Goal: Information Seeking & Learning: Learn about a topic

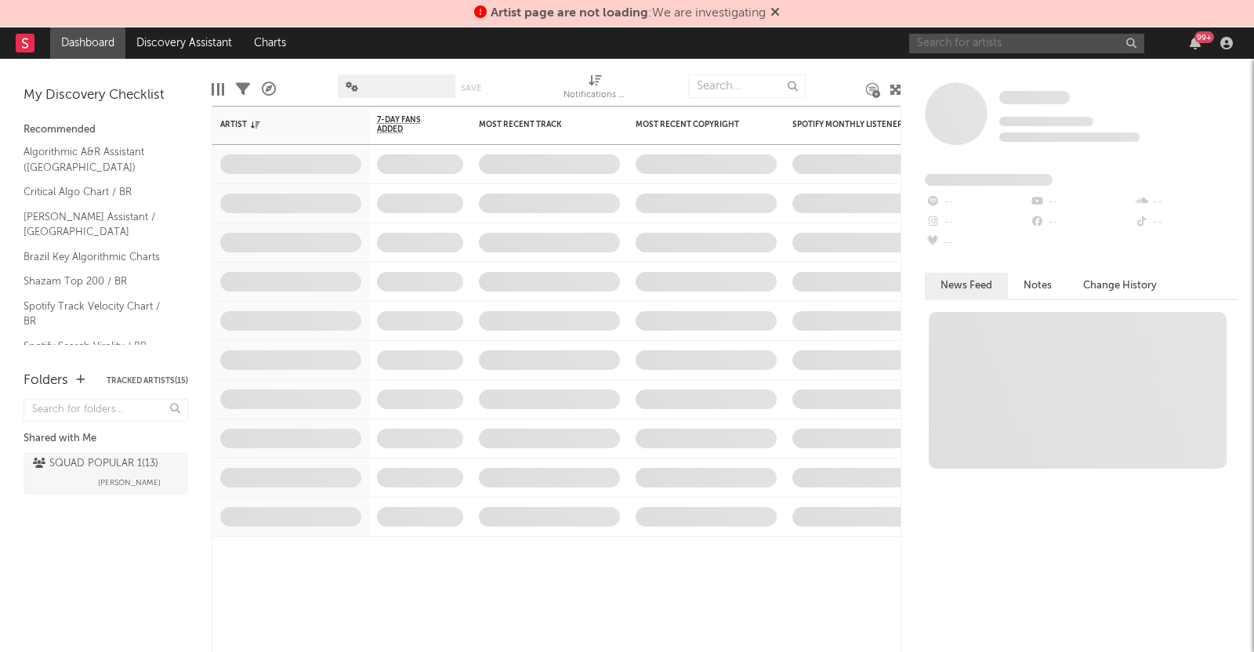
click at [1002, 38] on input "text" at bounding box center [1026, 44] width 235 height 20
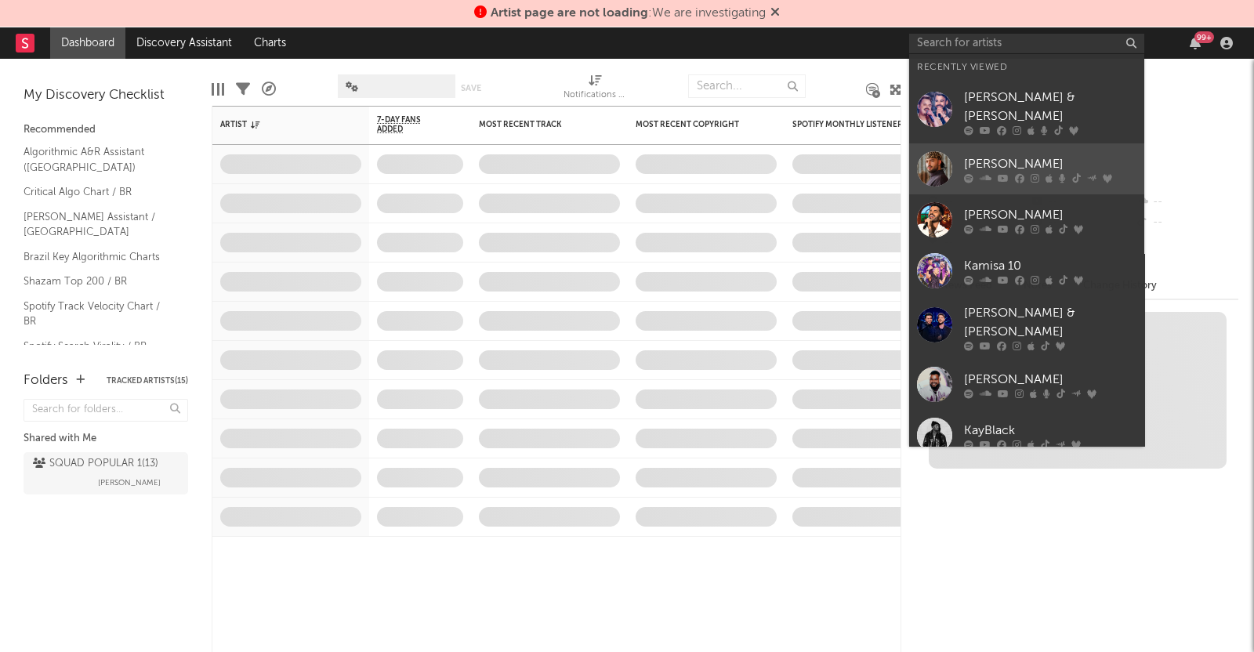
click at [986, 173] on icon at bounding box center [986, 177] width 12 height 9
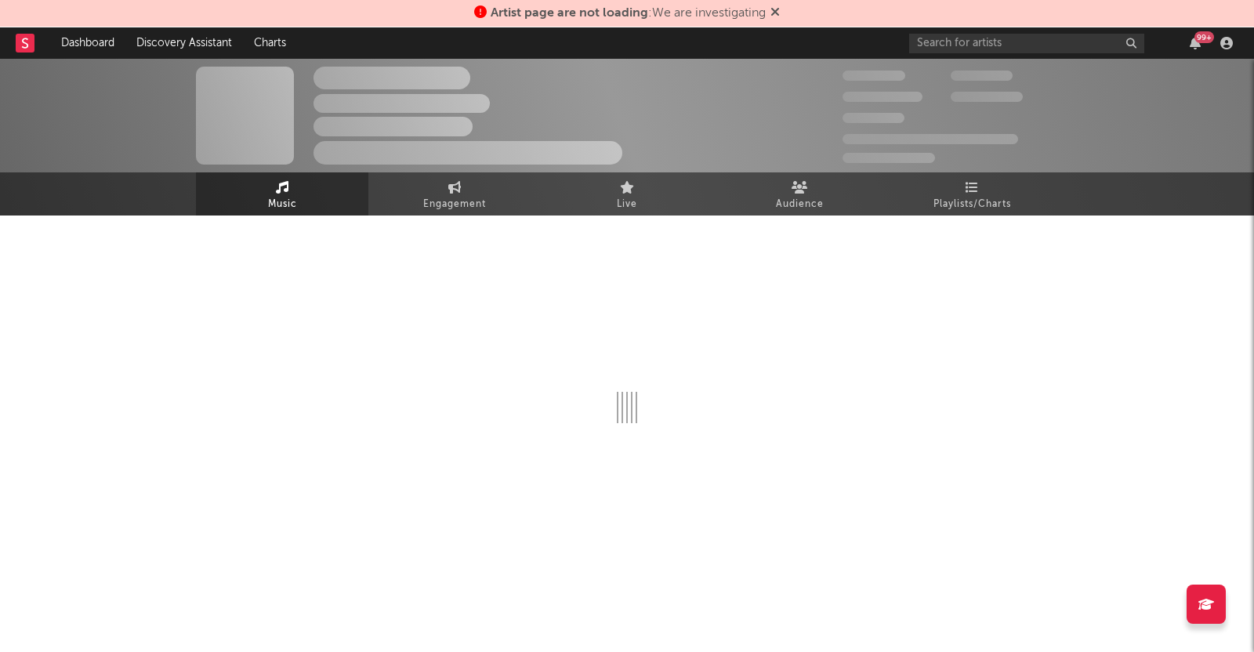
click at [780, 7] on icon at bounding box center [774, 11] width 9 height 13
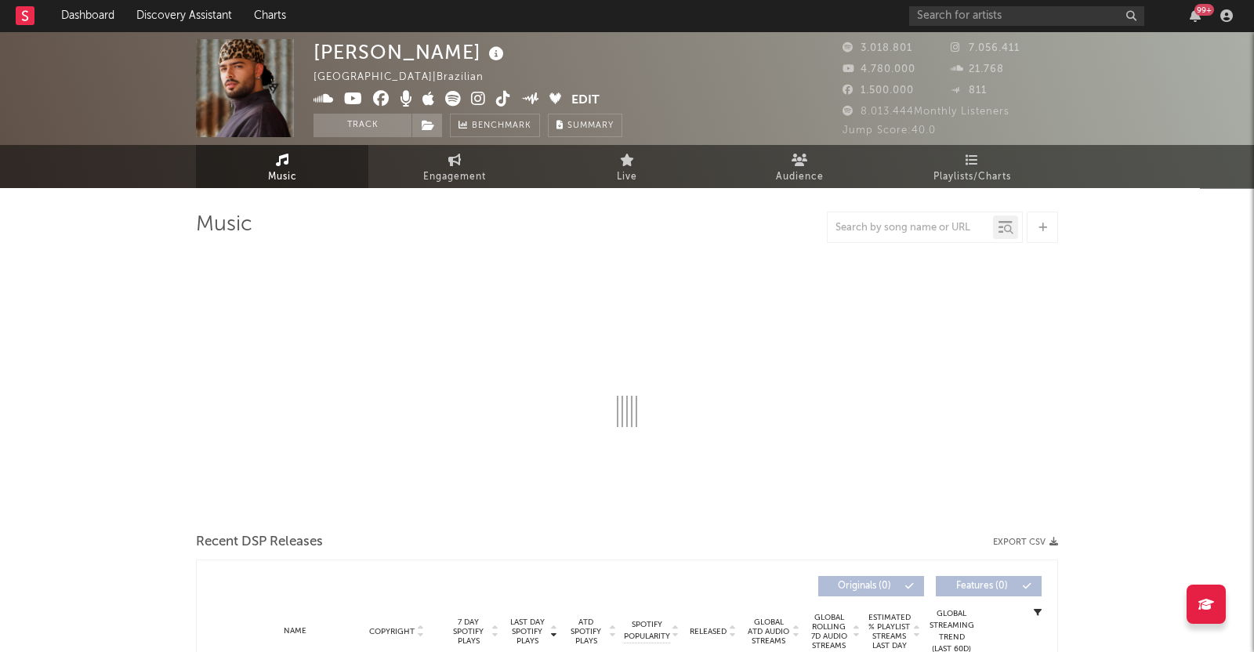
select select "6m"
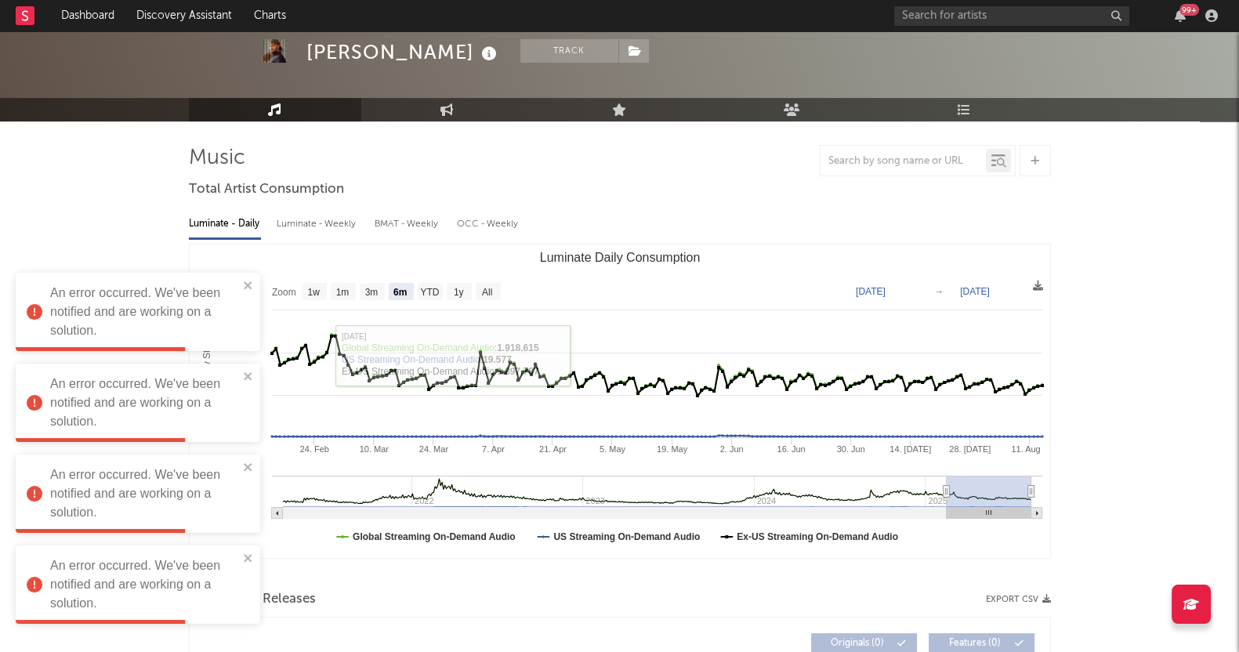
scroll to position [97, 0]
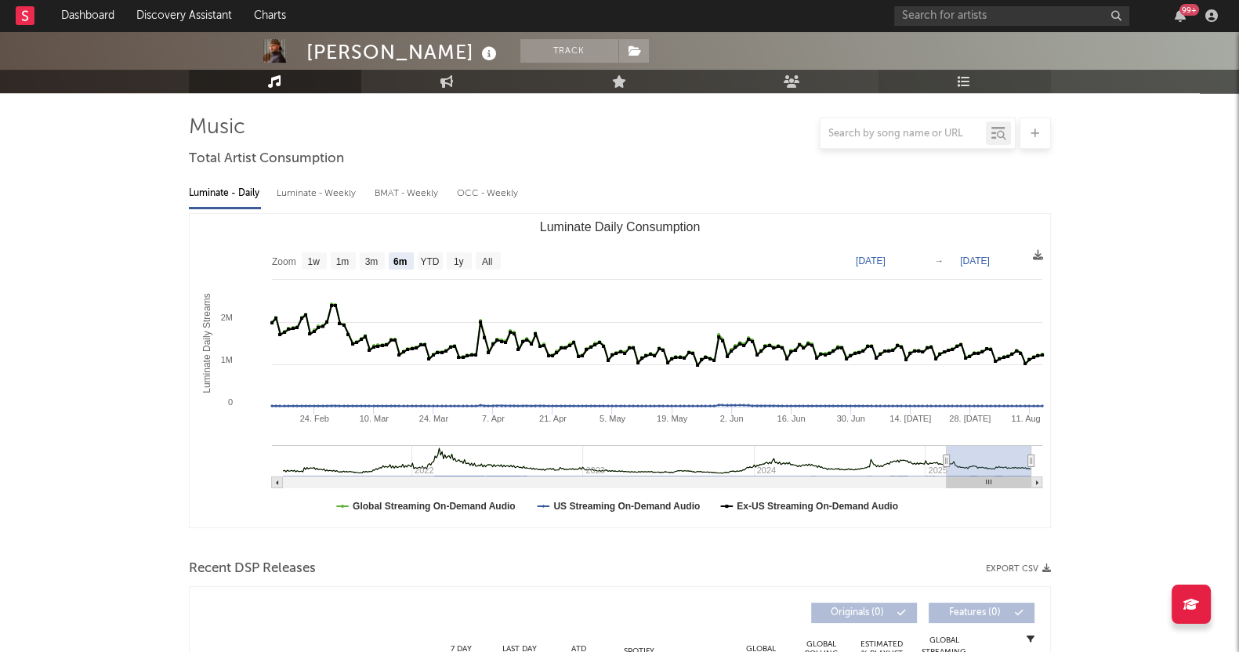
click at [974, 85] on link "Playlists/Charts" at bounding box center [965, 82] width 172 height 24
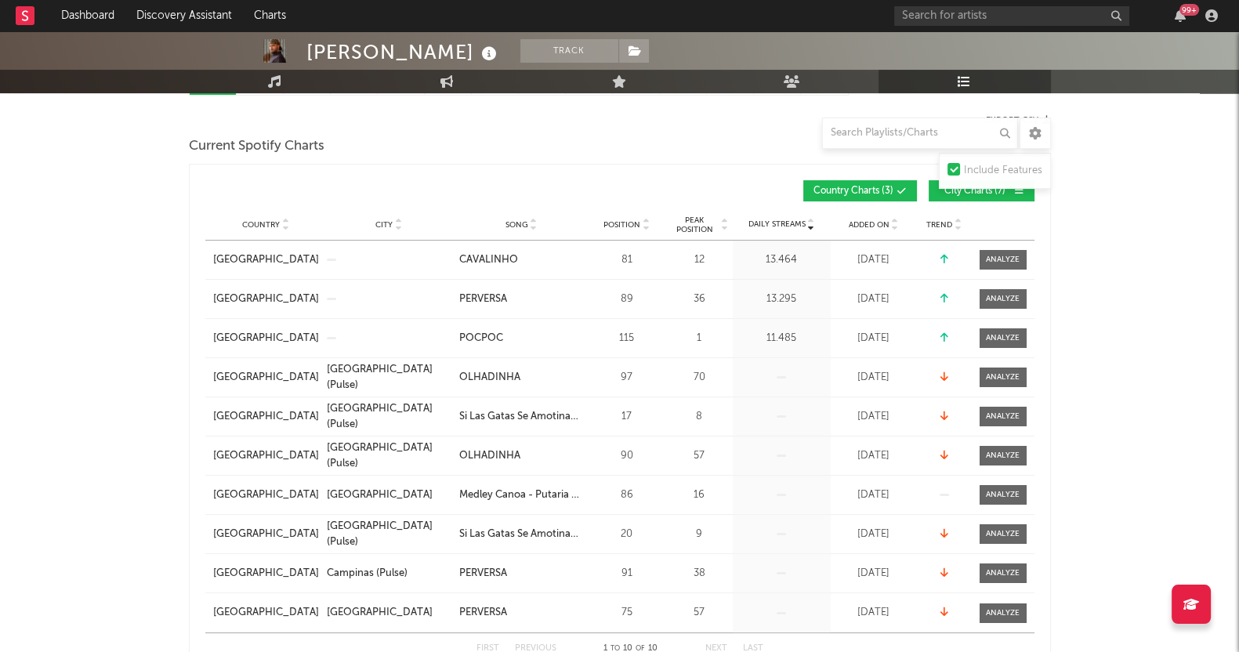
scroll to position [588, 0]
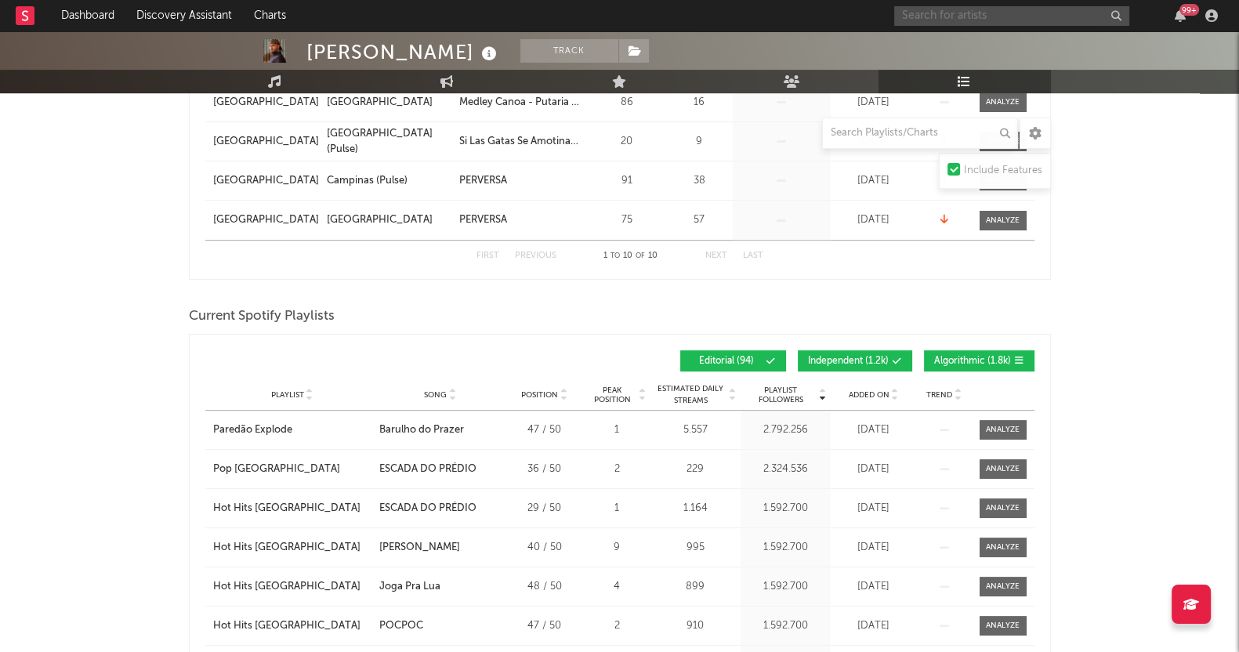
click at [983, 20] on input "text" at bounding box center [1011, 16] width 235 height 20
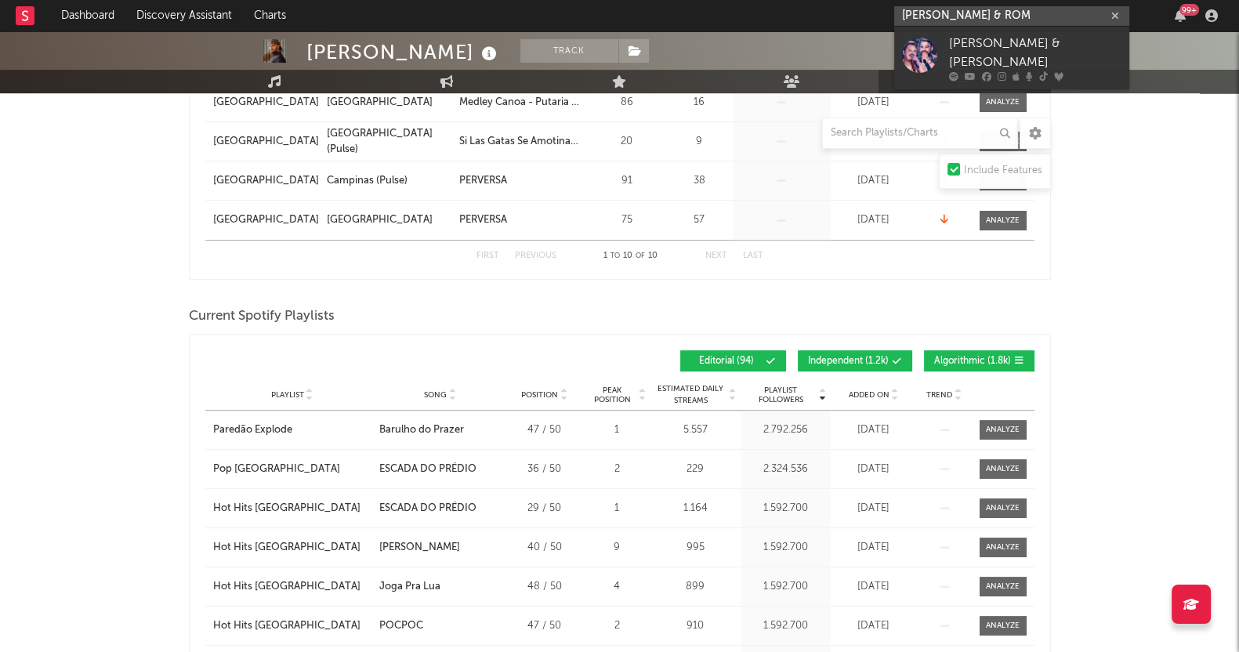
type input "[PERSON_NAME] & ROM"
click at [1002, 53] on div "[PERSON_NAME] & [PERSON_NAME]" at bounding box center [1035, 53] width 172 height 38
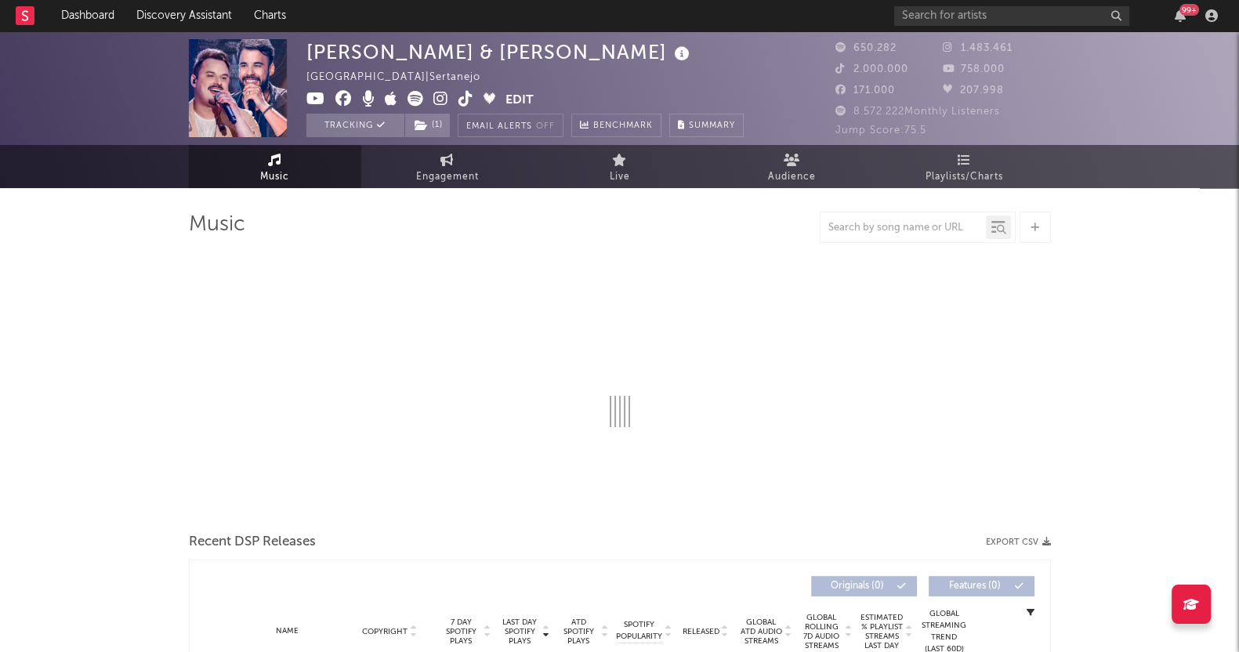
select select "6m"
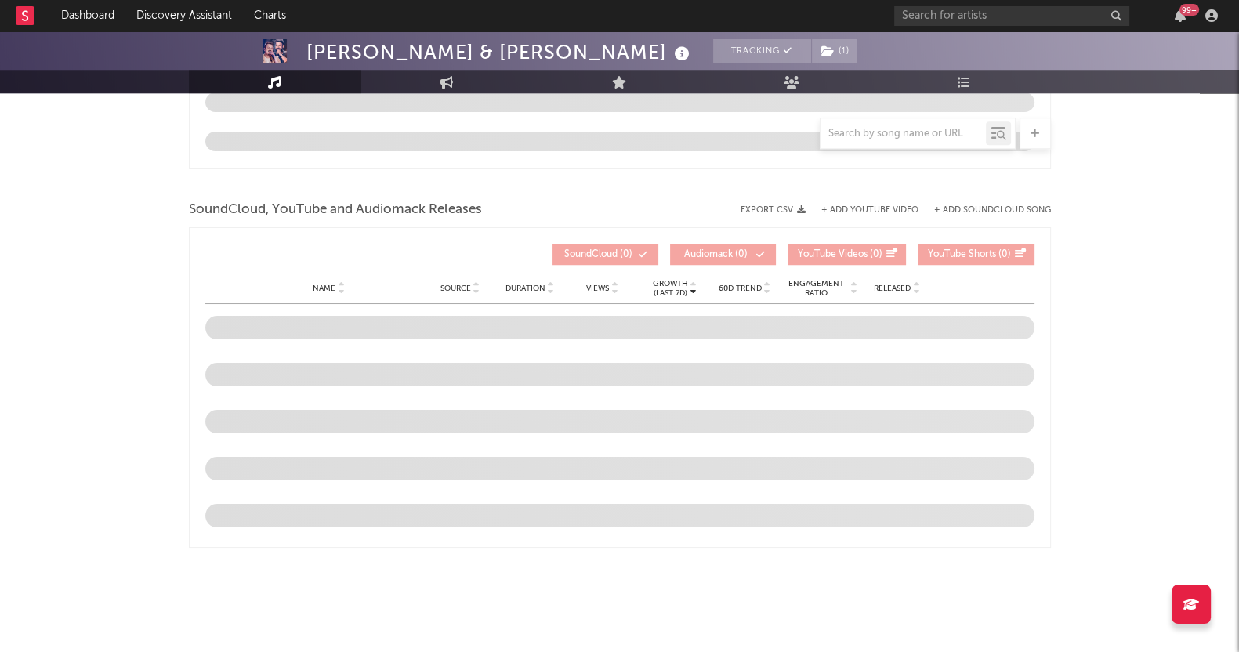
scroll to position [1619, 0]
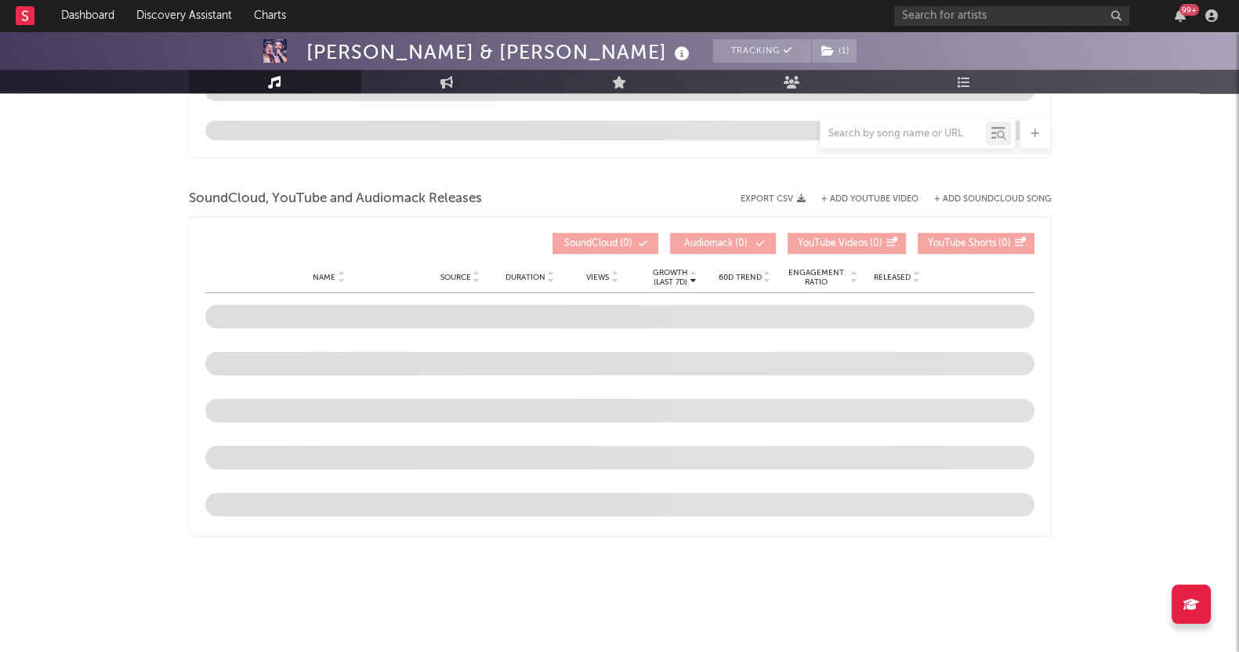
drag, startPoint x: 21, startPoint y: 299, endPoint x: 9, endPoint y: 308, distance: 15.1
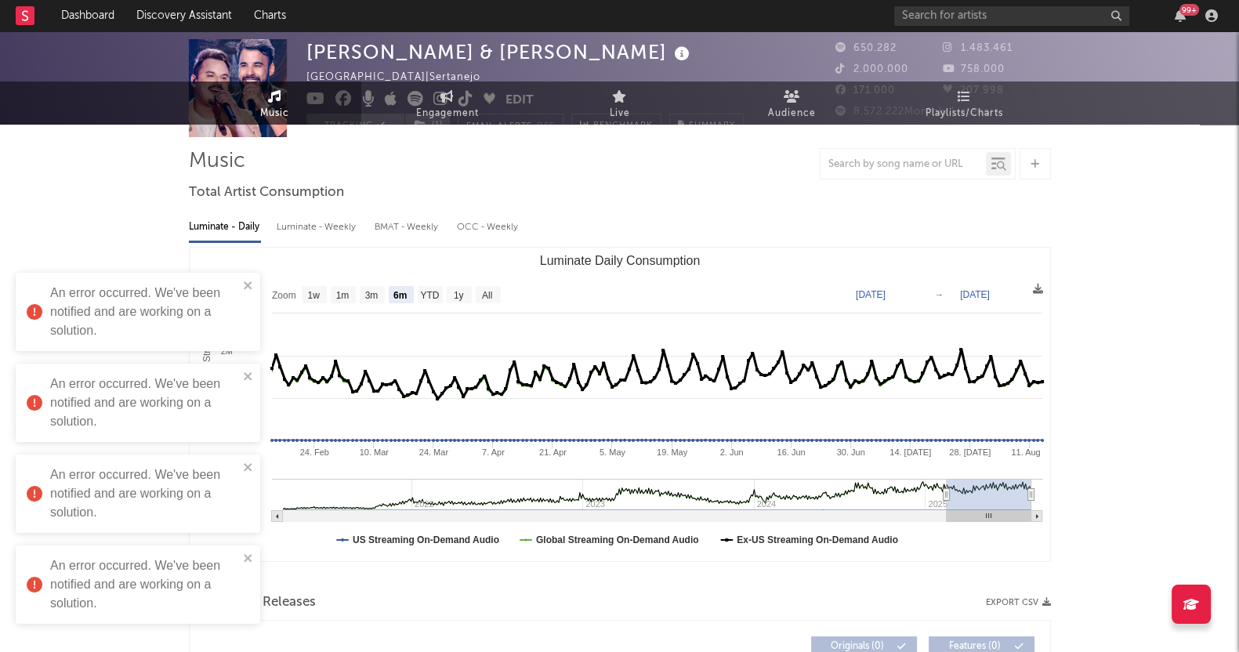
scroll to position [0, 0]
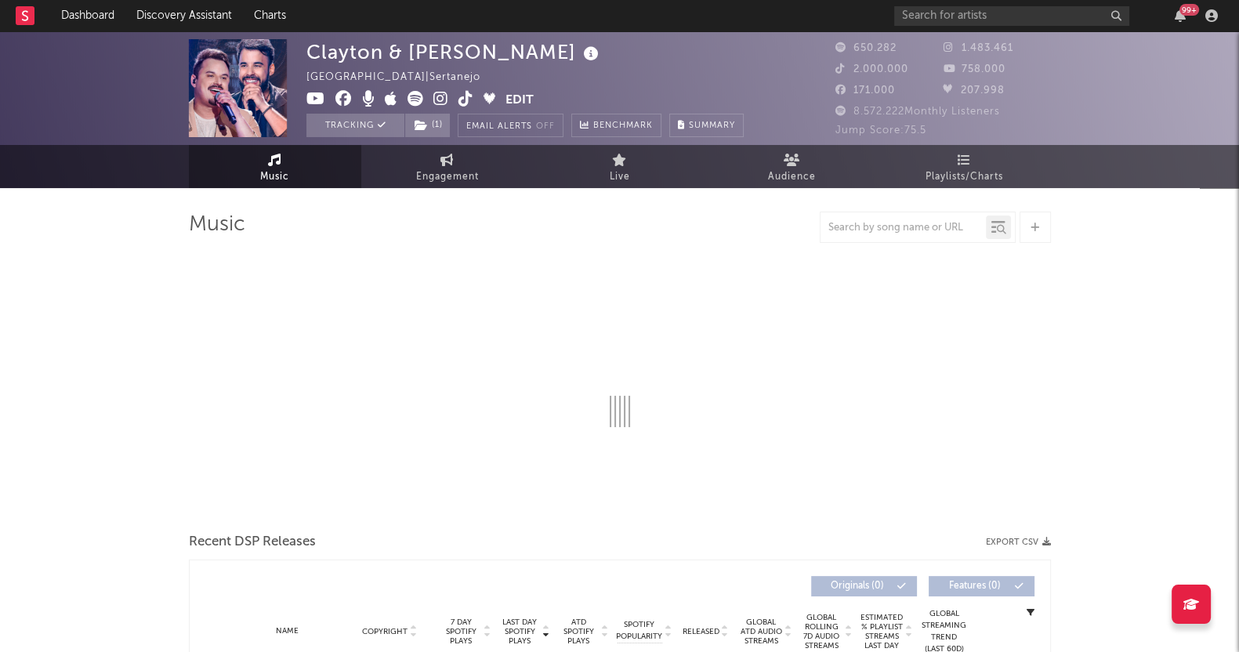
select select "6m"
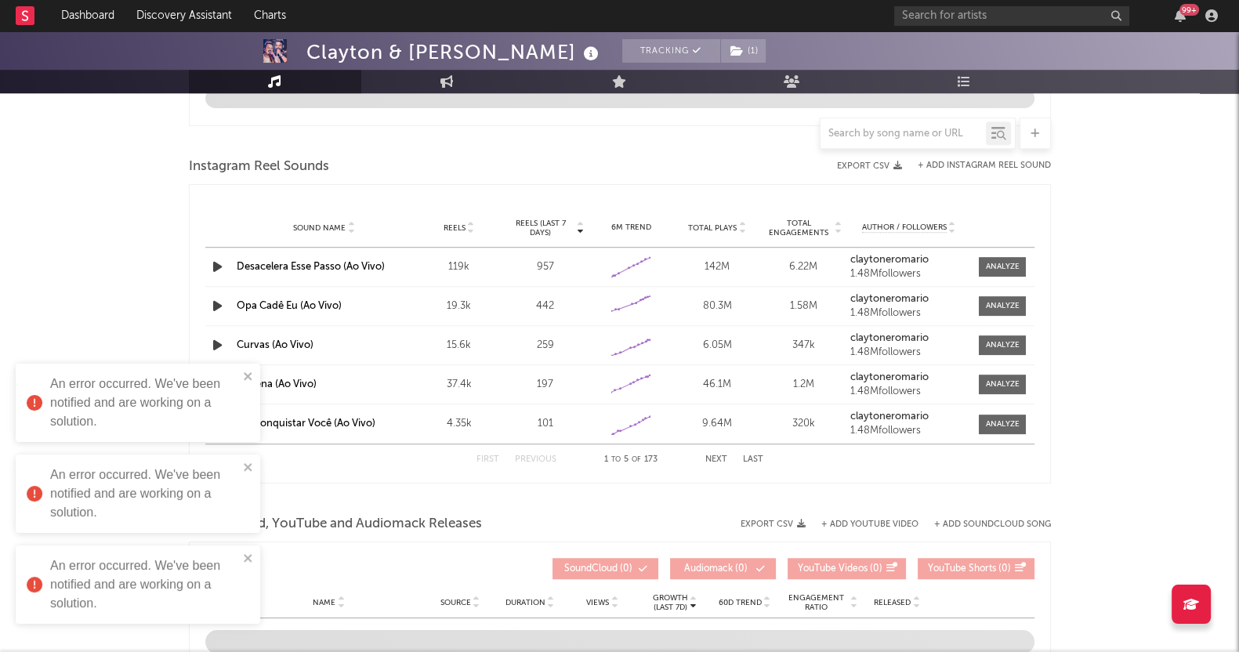
scroll to position [1651, 0]
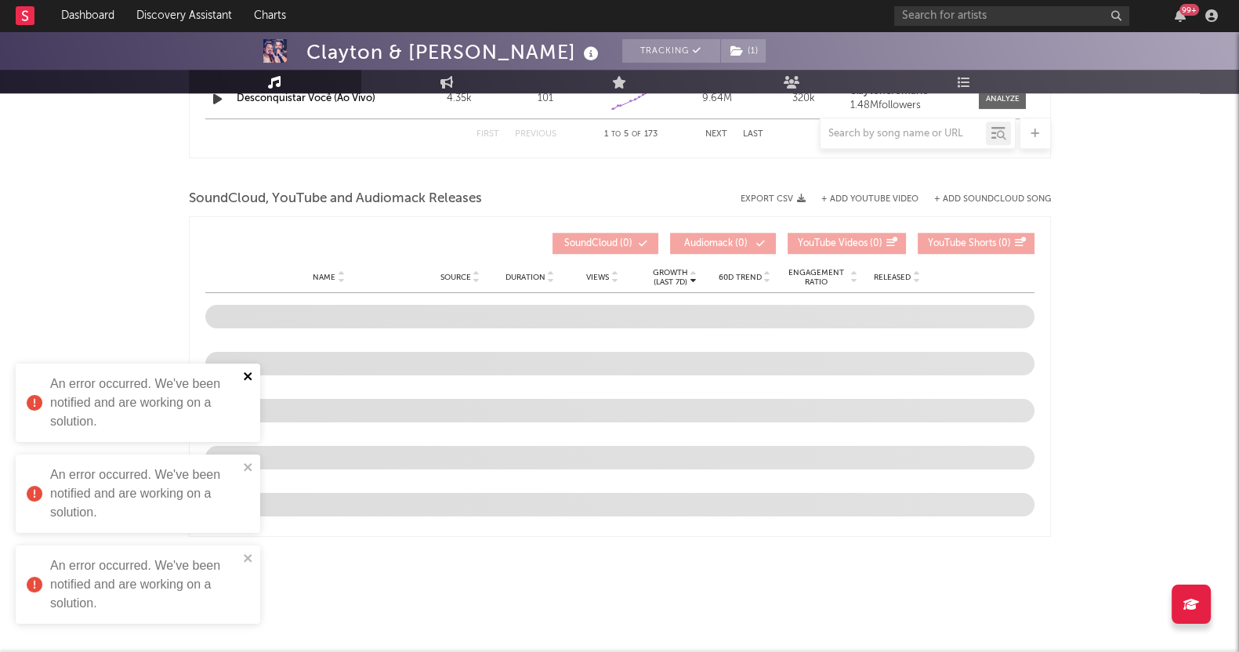
drag, startPoint x: 246, startPoint y: 374, endPoint x: 248, endPoint y: 387, distance: 13.4
click at [246, 374] on icon "close" at bounding box center [248, 376] width 8 height 8
click at [247, 466] on icon "close" at bounding box center [248, 467] width 8 height 8
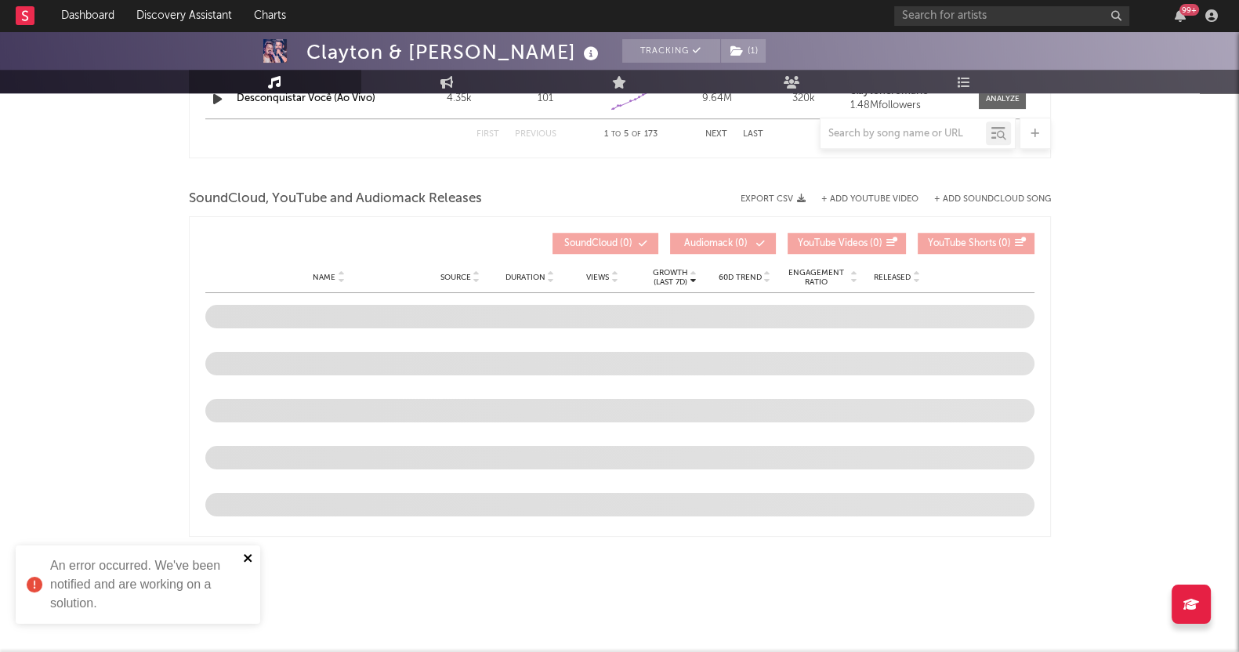
click at [246, 553] on icon "close" at bounding box center [248, 558] width 11 height 13
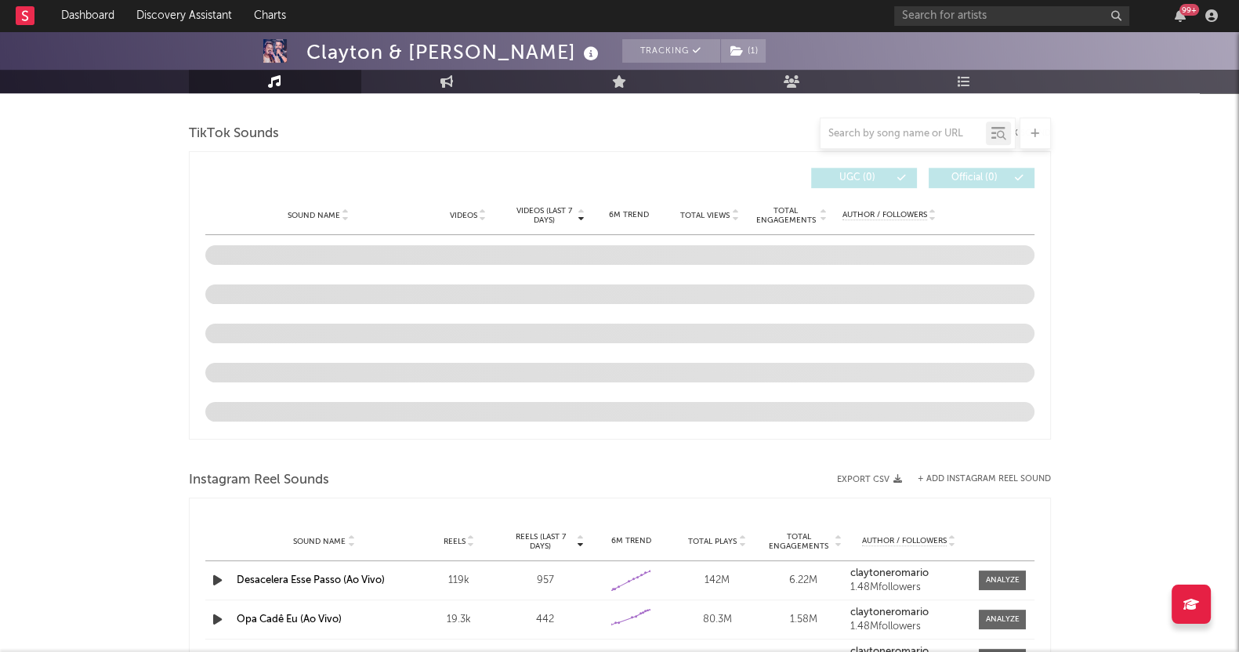
scroll to position [1161, 0]
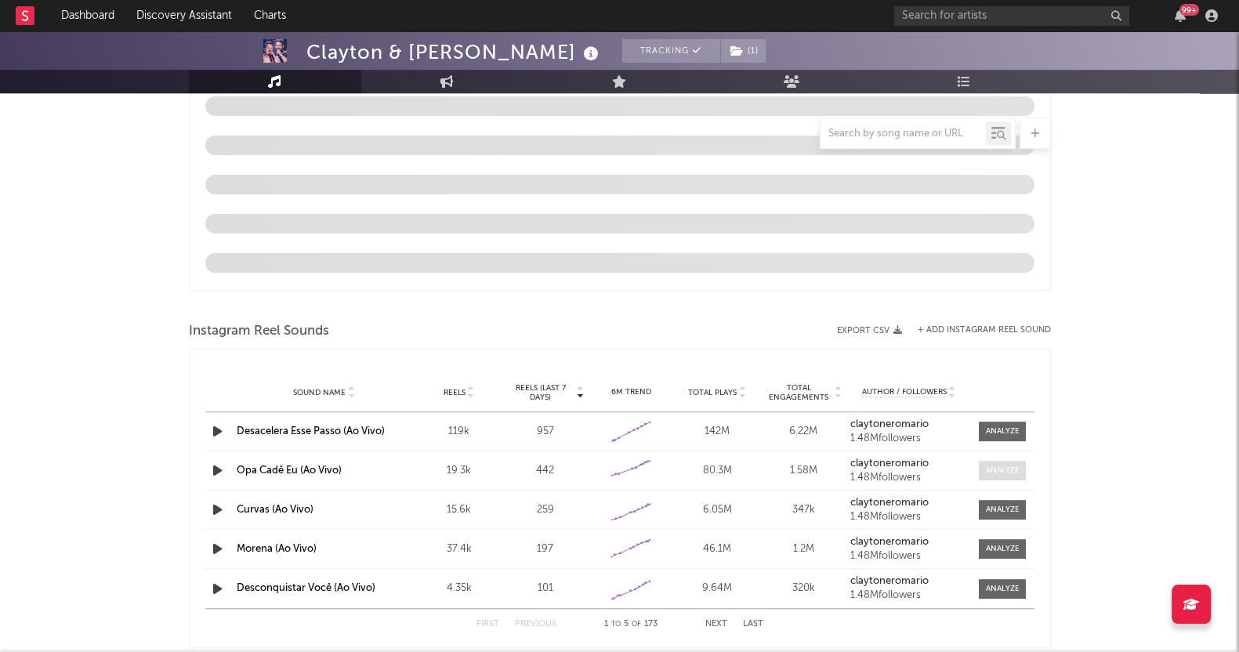
click at [1001, 469] on div at bounding box center [1003, 471] width 34 height 12
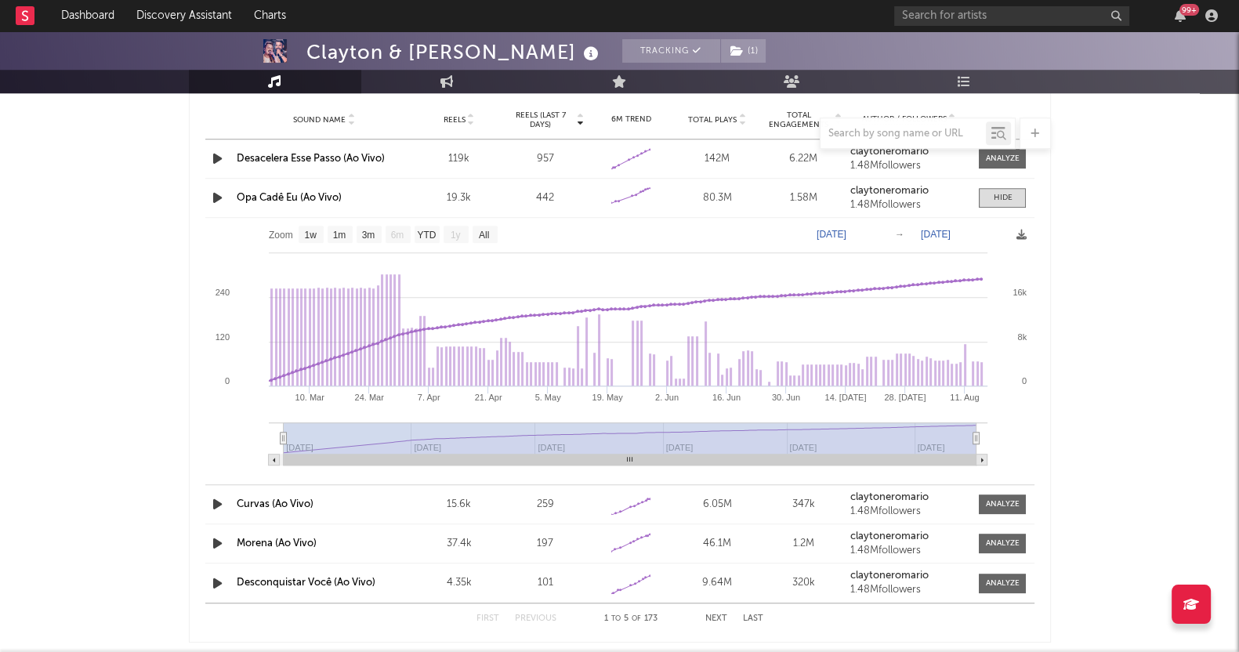
scroll to position [1455, 0]
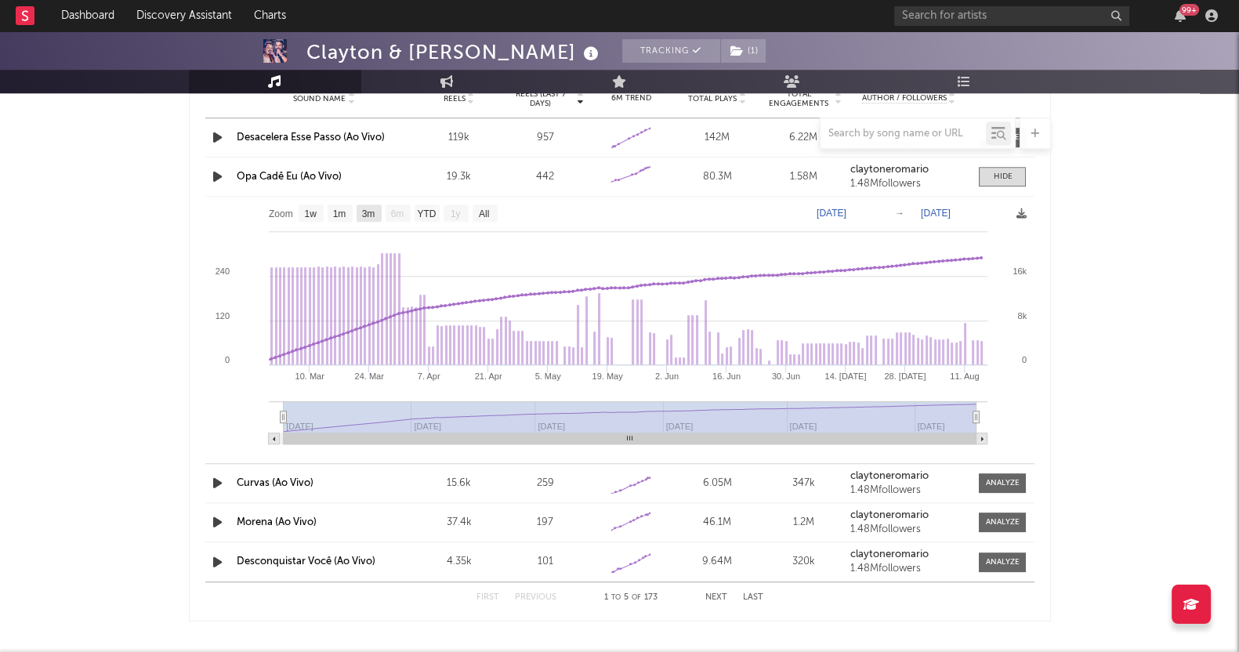
click at [371, 208] on text "3m" at bounding box center [367, 213] width 13 height 11
select select "3m"
type input "2025-05-15"
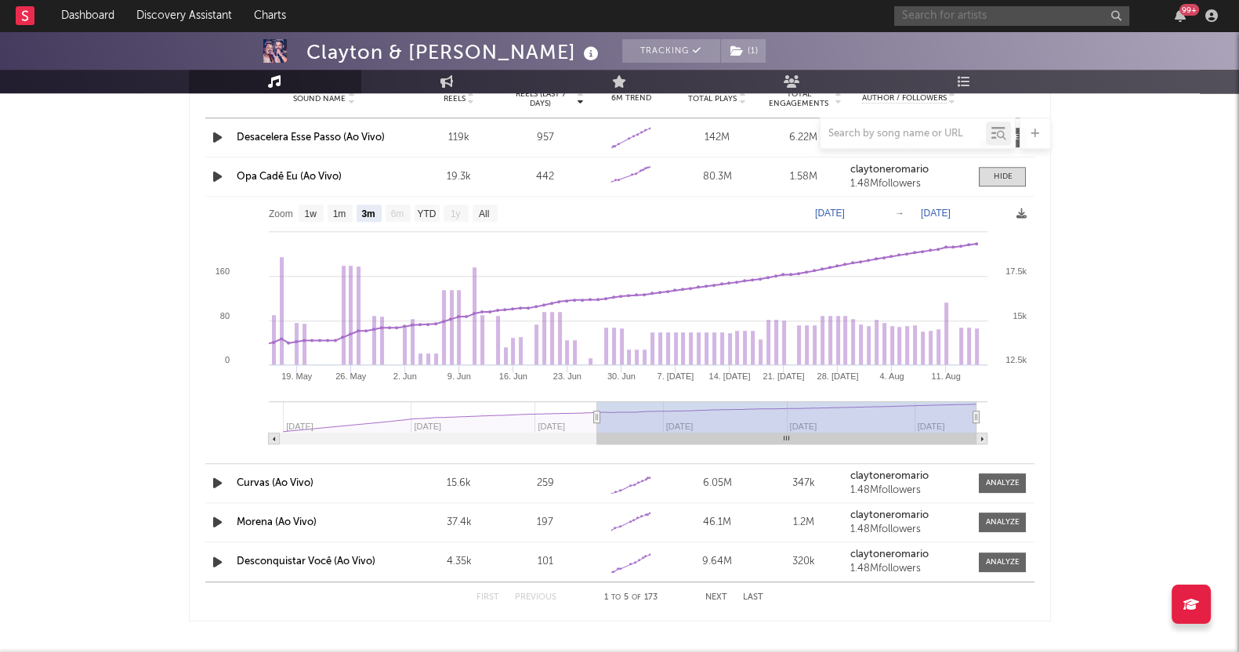
click at [915, 9] on input "text" at bounding box center [1011, 16] width 235 height 20
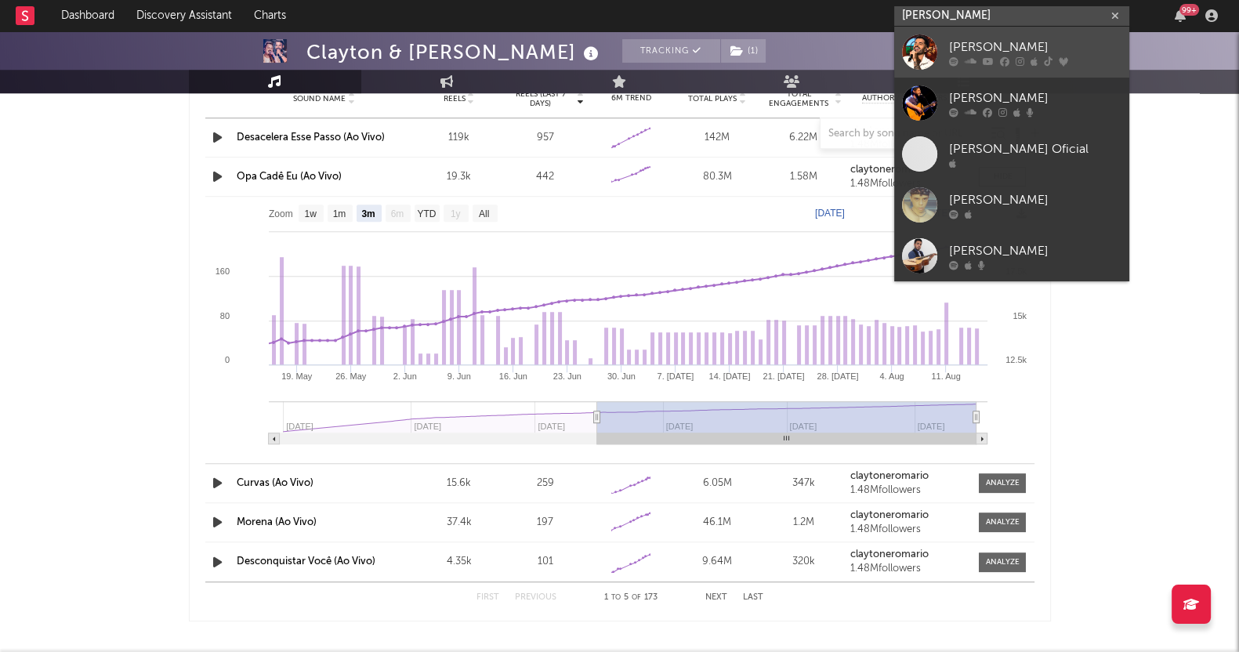
type input "bruno rosa"
click at [968, 53] on div "[PERSON_NAME]" at bounding box center [1035, 47] width 172 height 19
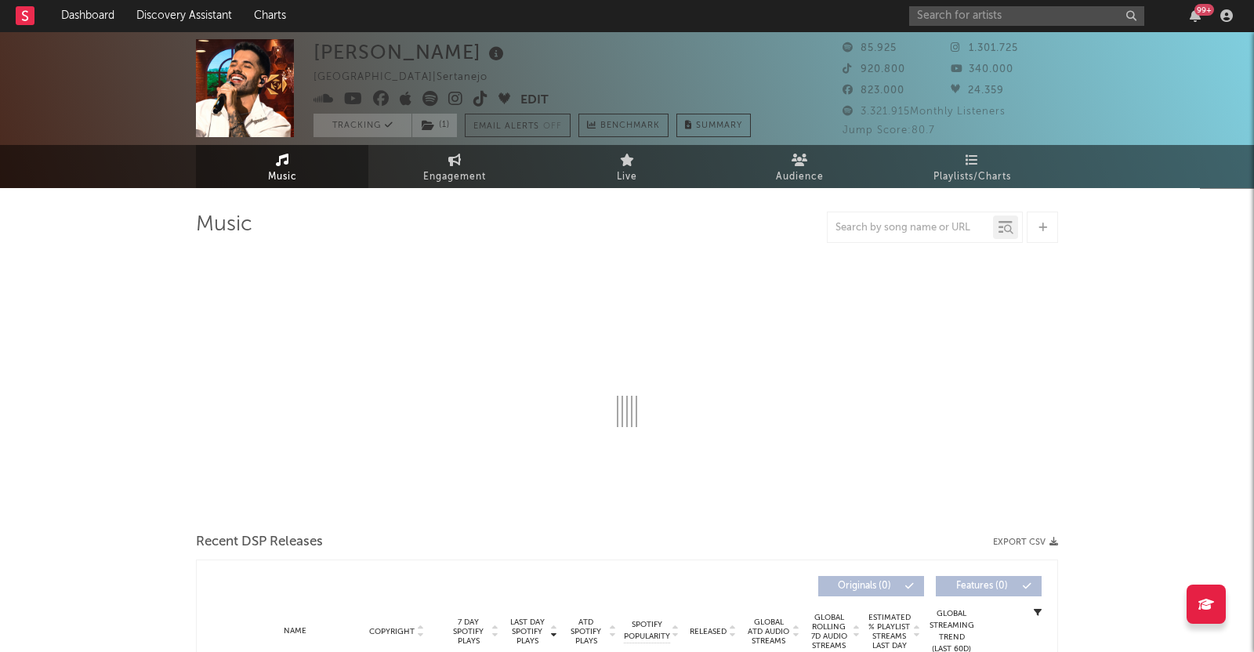
select select "6m"
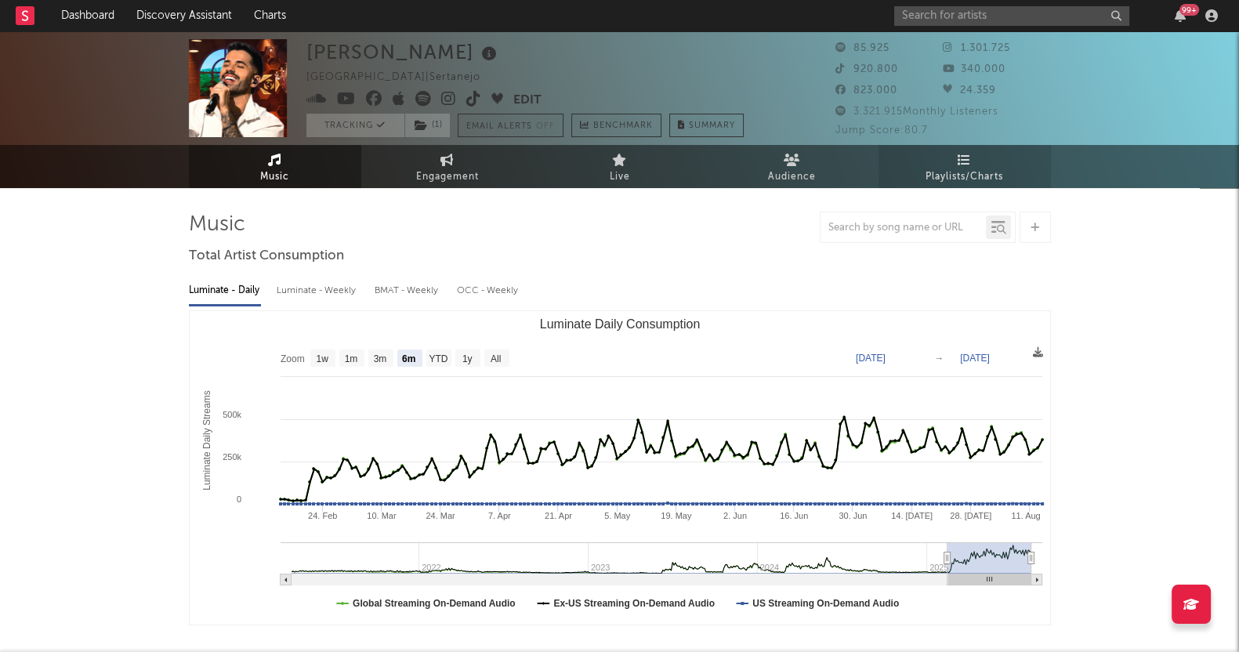
click at [970, 169] on span "Playlists/Charts" at bounding box center [965, 177] width 78 height 19
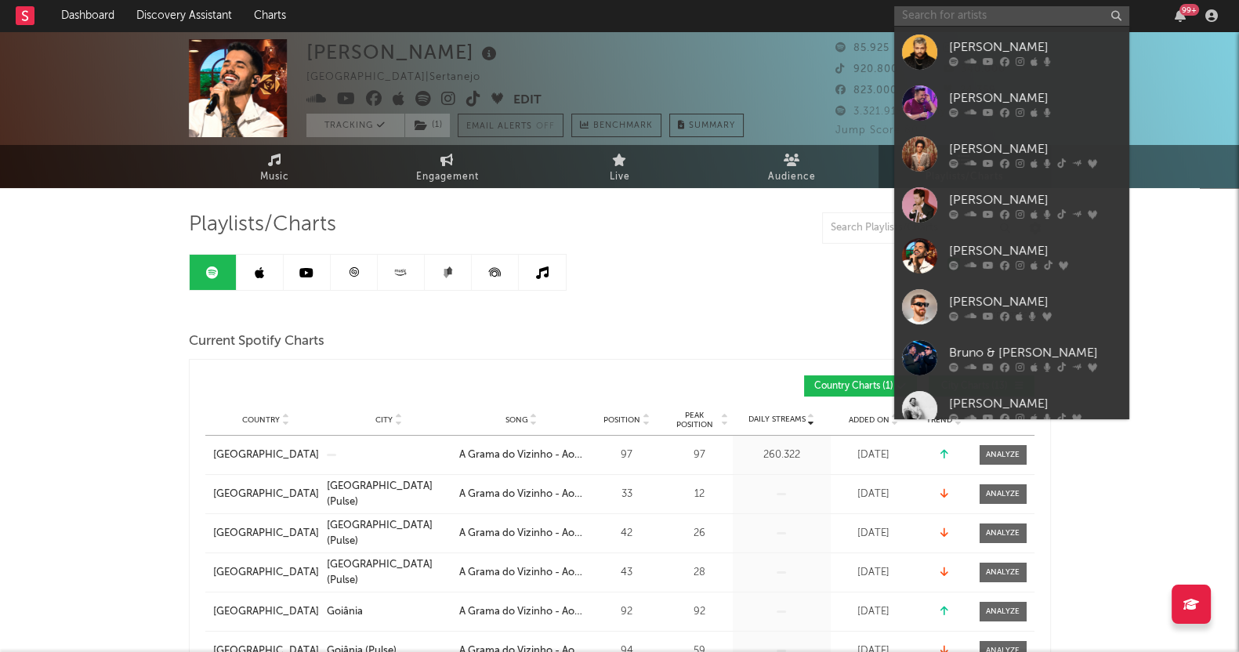
click at [1006, 16] on input "text" at bounding box center [1011, 16] width 235 height 20
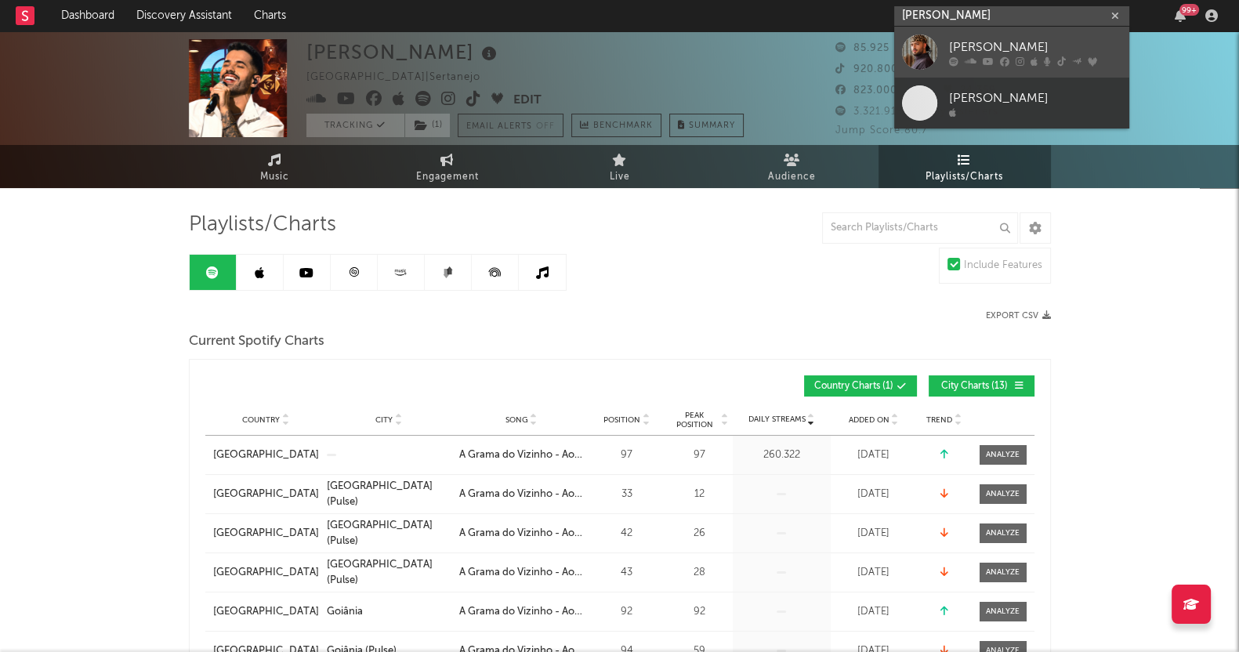
type input "pedro sampaio"
click at [970, 43] on div "[PERSON_NAME]" at bounding box center [1035, 47] width 172 height 19
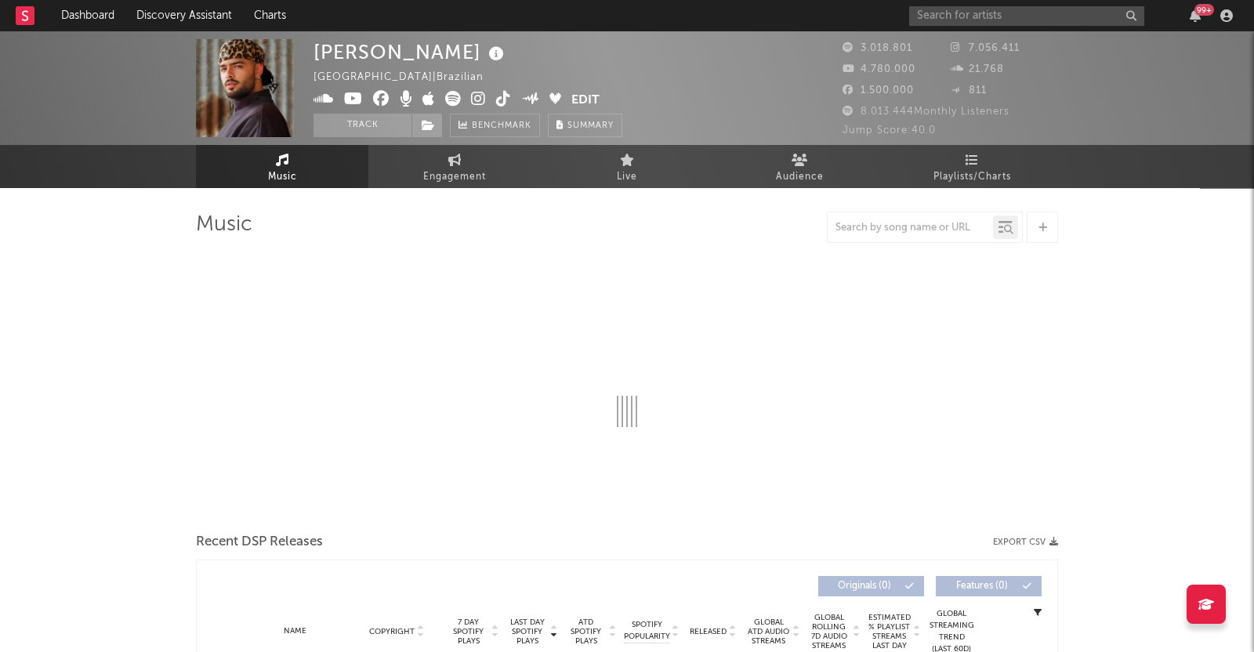
select select "6m"
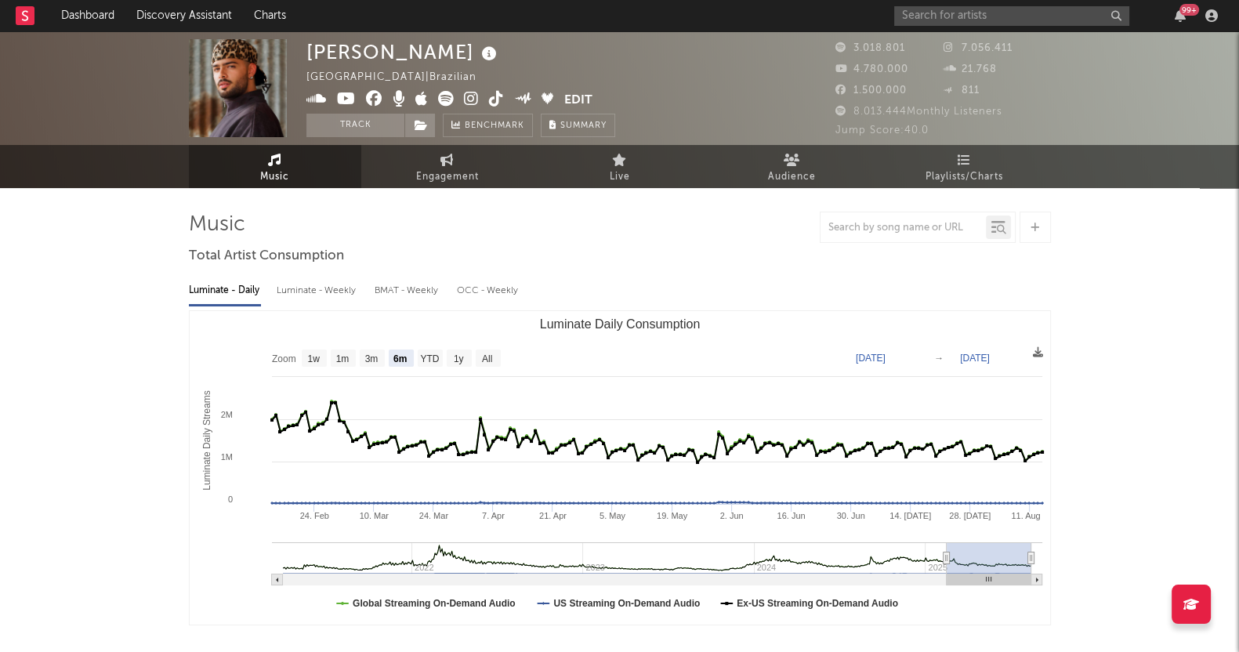
select select "6m"
click at [978, 158] on link "Playlists/Charts" at bounding box center [965, 166] width 172 height 43
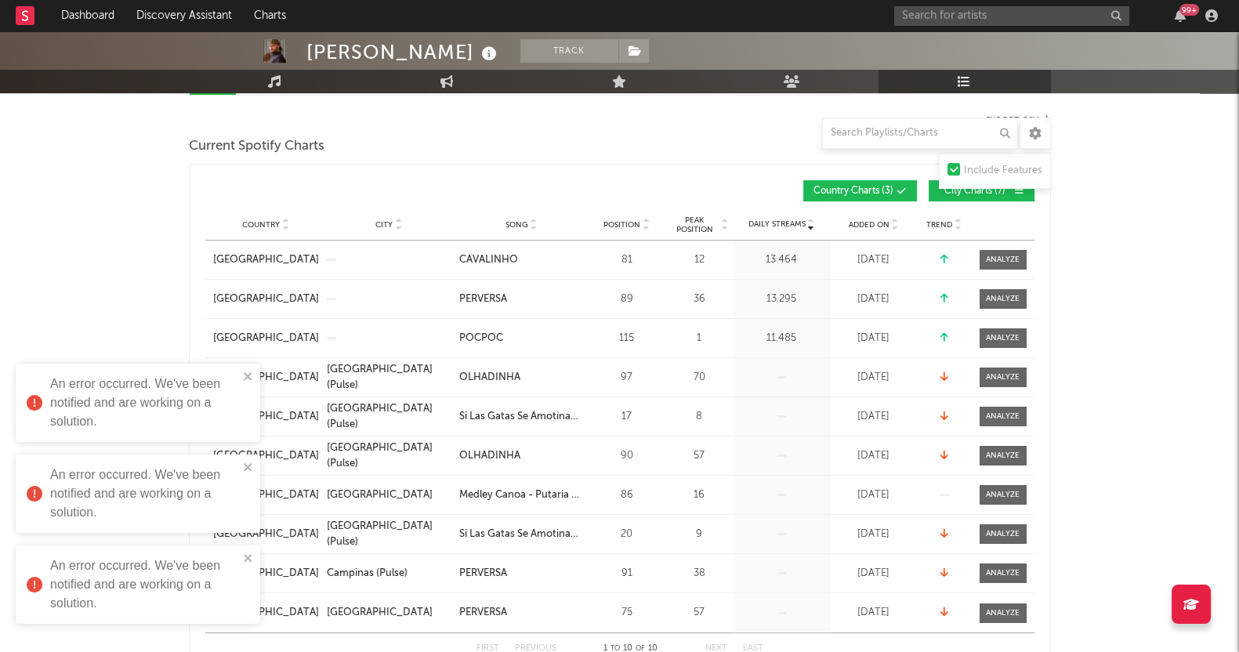
scroll to position [97, 0]
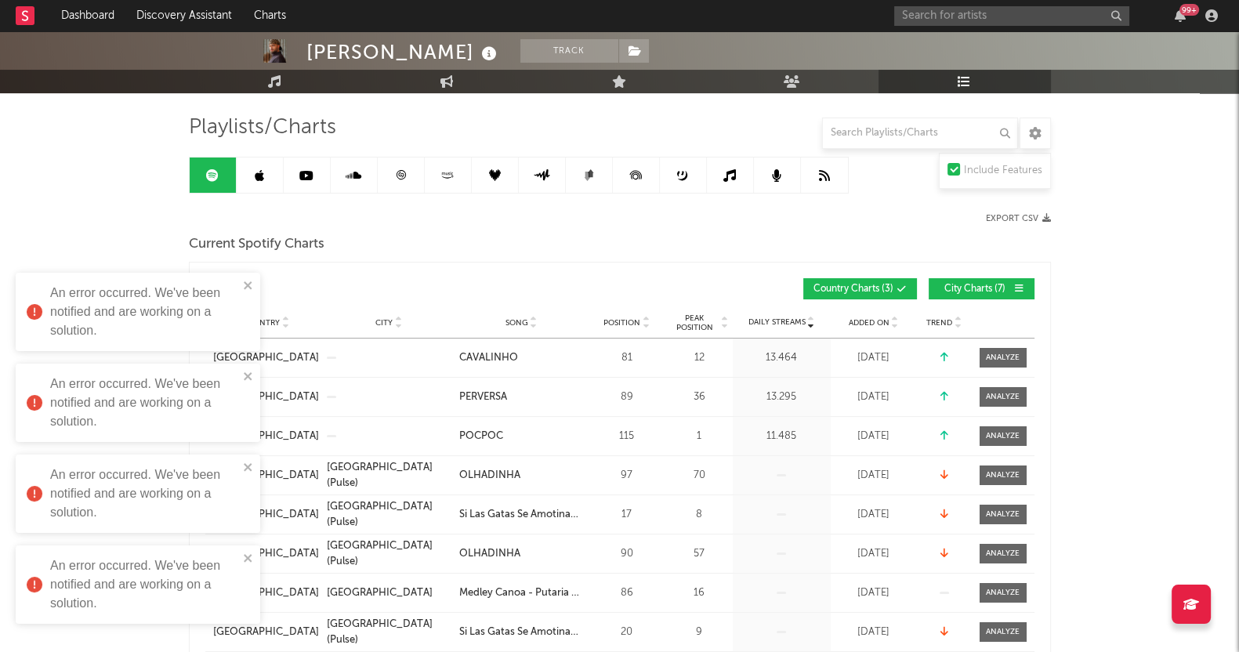
click at [972, 285] on span "City Charts ( 7 )" at bounding box center [975, 289] width 72 height 9
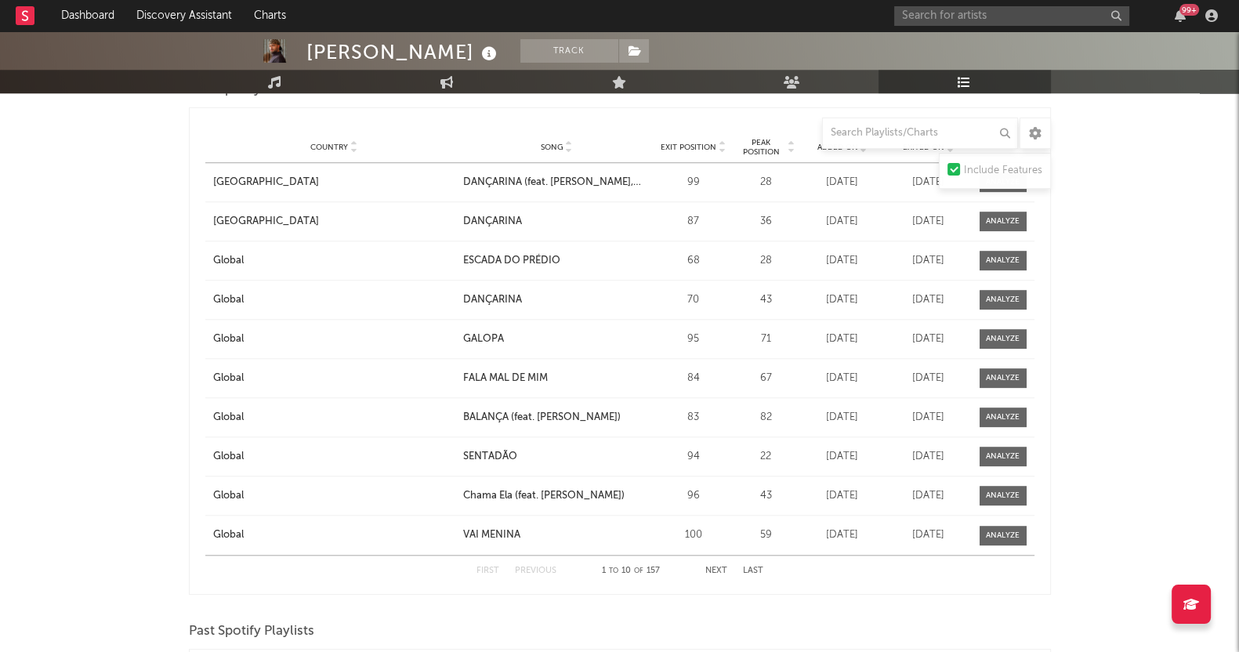
scroll to position [1371, 0]
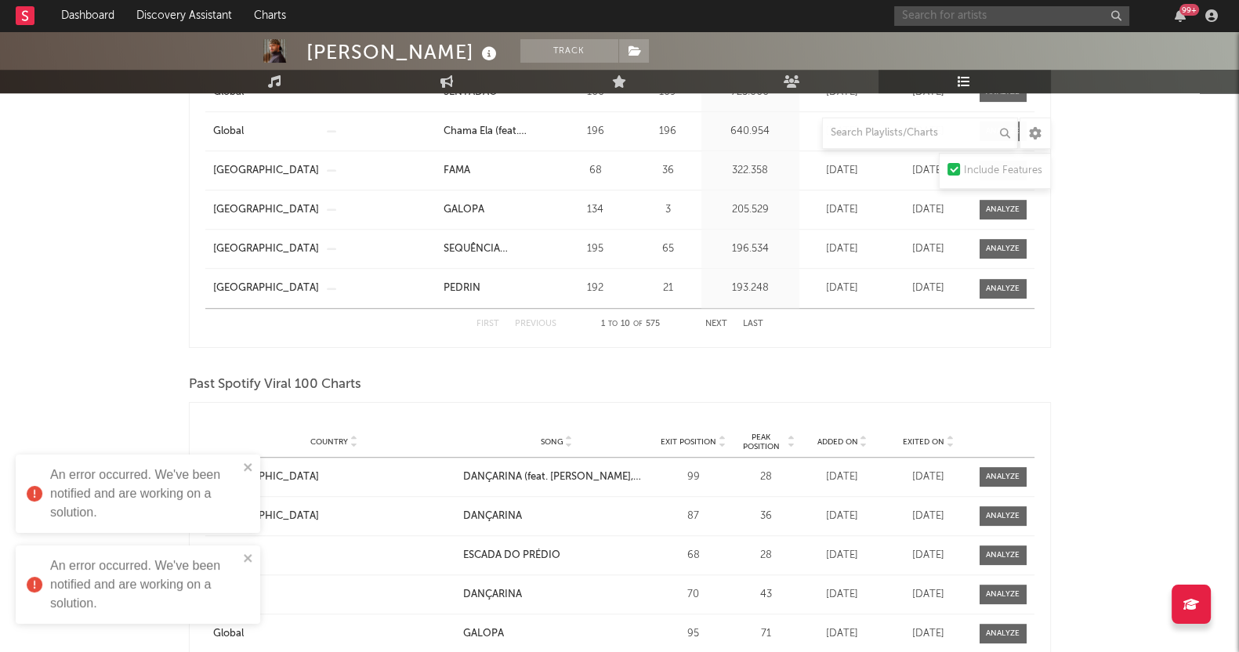
click at [956, 14] on input "text" at bounding box center [1011, 16] width 235 height 20
type input "yan"
click at [934, 17] on input "yan" at bounding box center [1011, 16] width 235 height 20
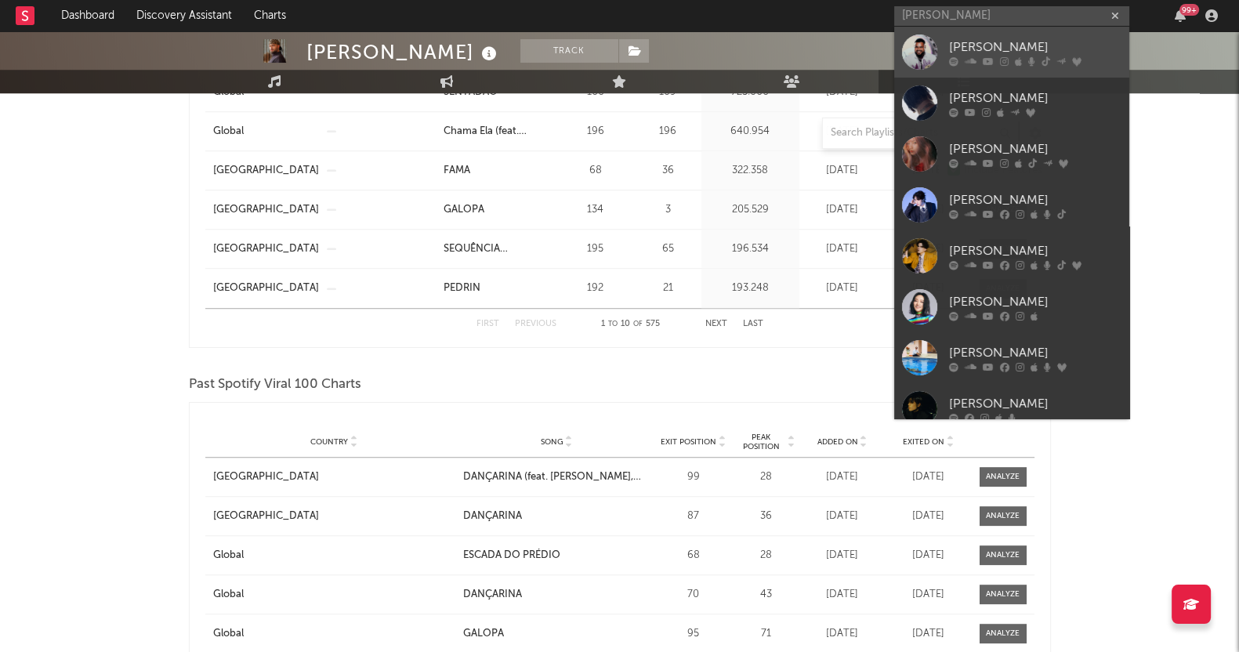
click at [960, 67] on link "[PERSON_NAME]" at bounding box center [1011, 52] width 235 height 51
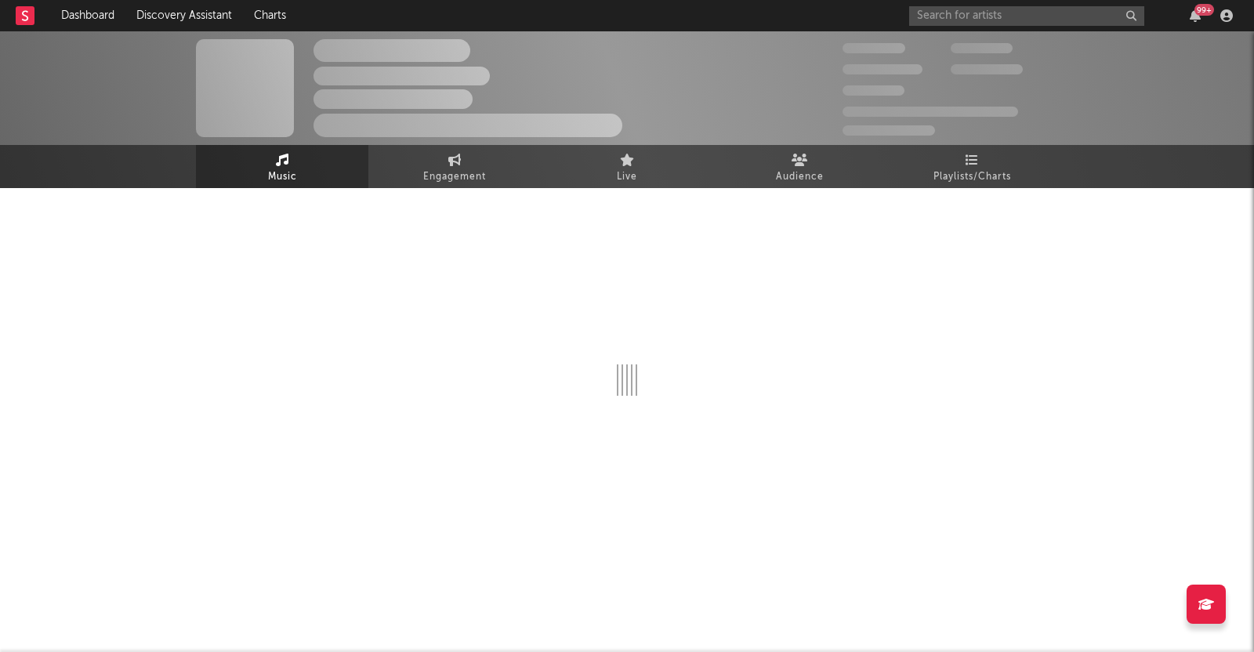
select select "6m"
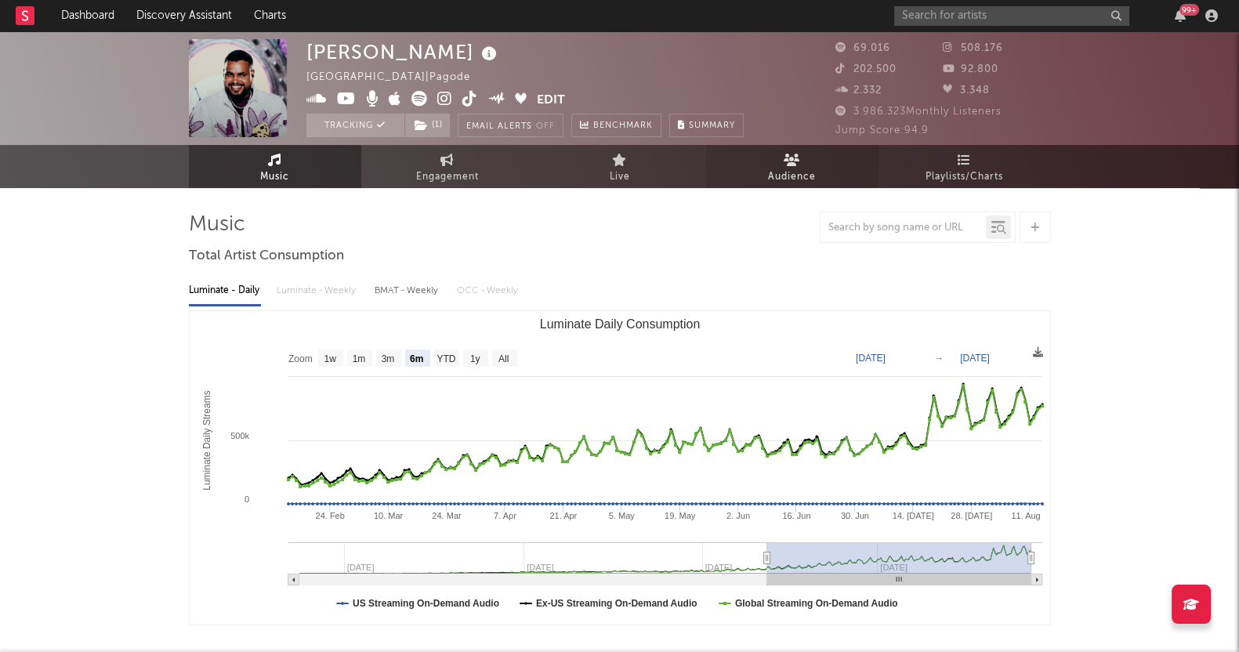
click at [805, 153] on link "Audience" at bounding box center [792, 166] width 172 height 43
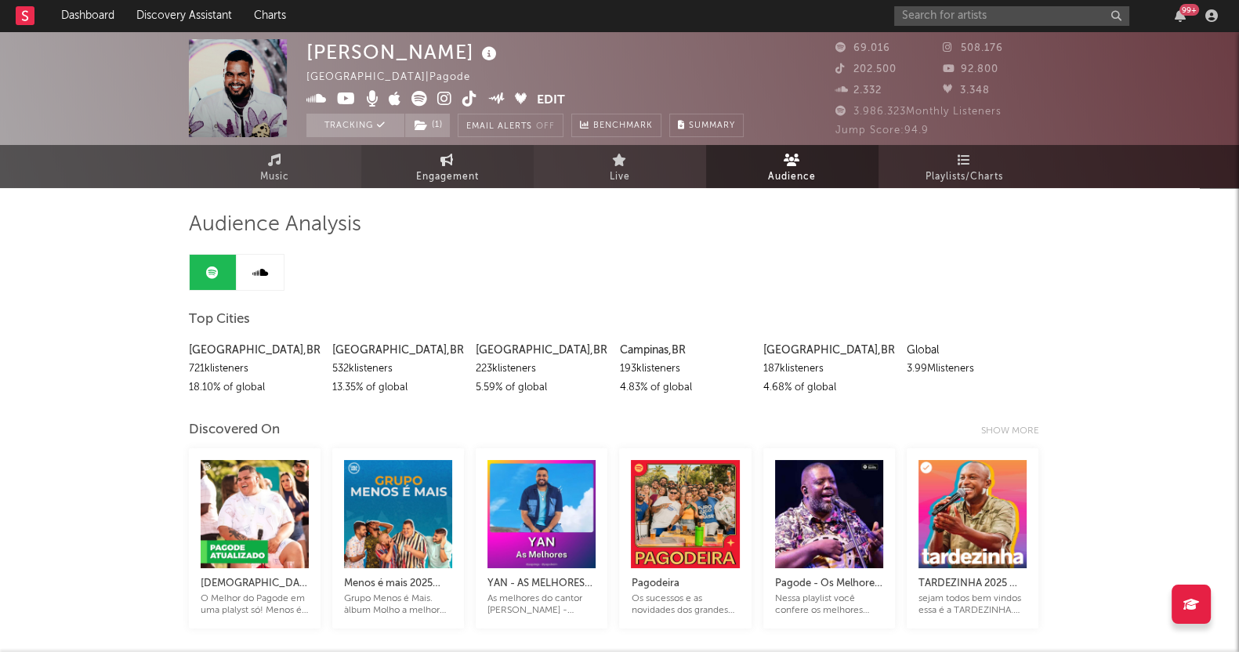
click at [434, 174] on span "Engagement" at bounding box center [447, 177] width 63 height 19
select select "1w"
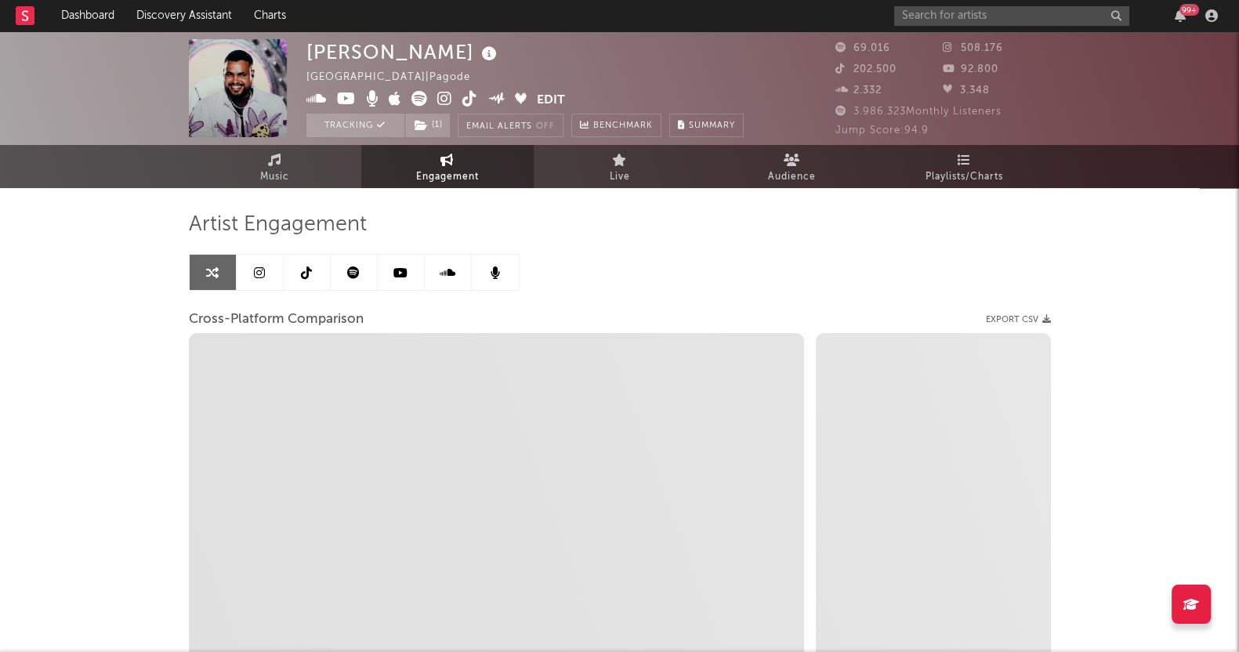
click at [299, 264] on link at bounding box center [307, 272] width 47 height 35
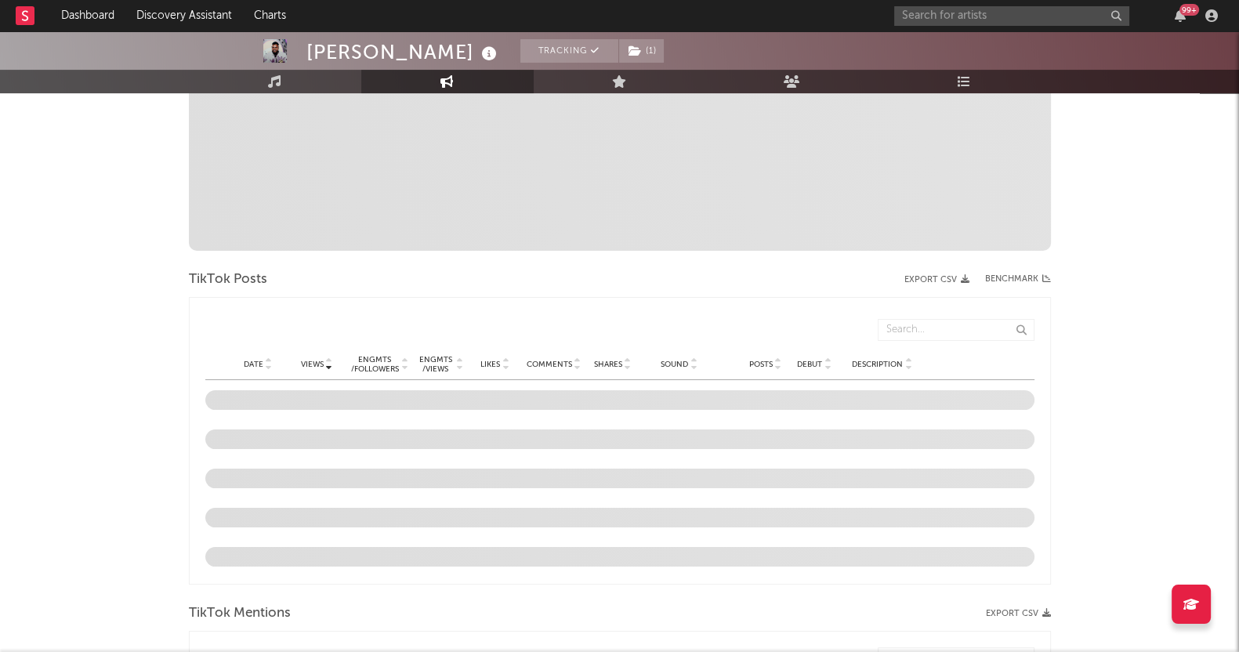
scroll to position [317, 0]
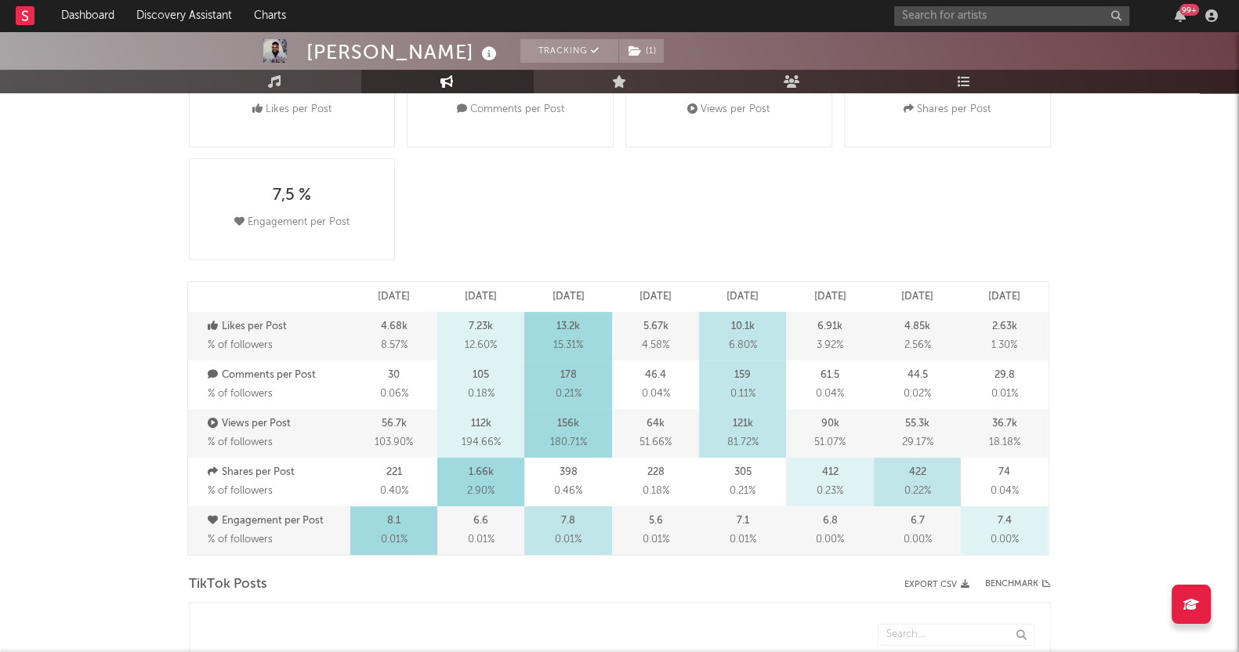
select select "6m"
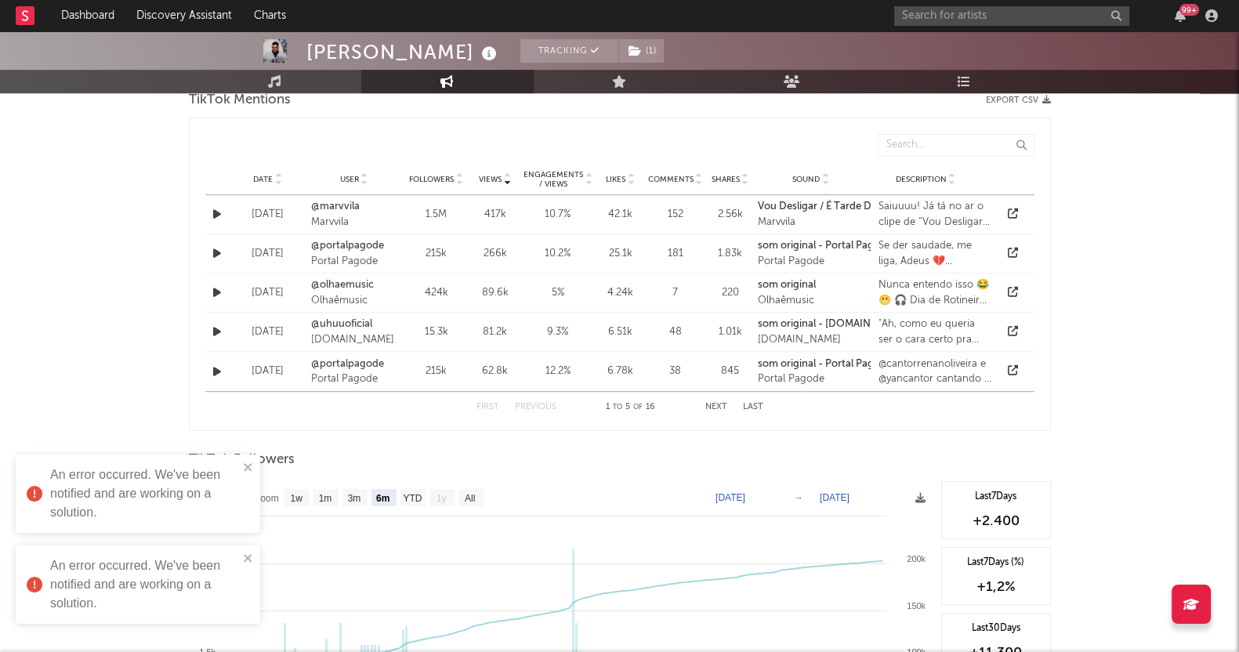
scroll to position [1199, 0]
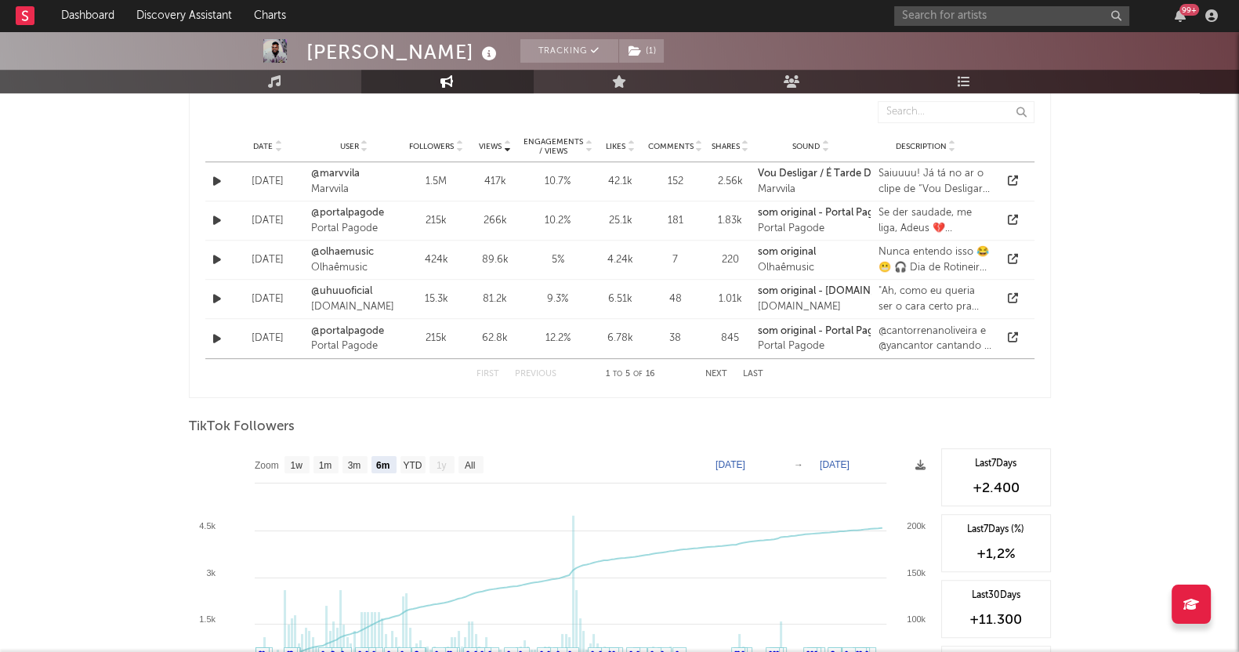
click at [912, 4] on div "99 +" at bounding box center [1058, 15] width 329 height 31
click at [921, 13] on input "text" at bounding box center [1011, 16] width 235 height 20
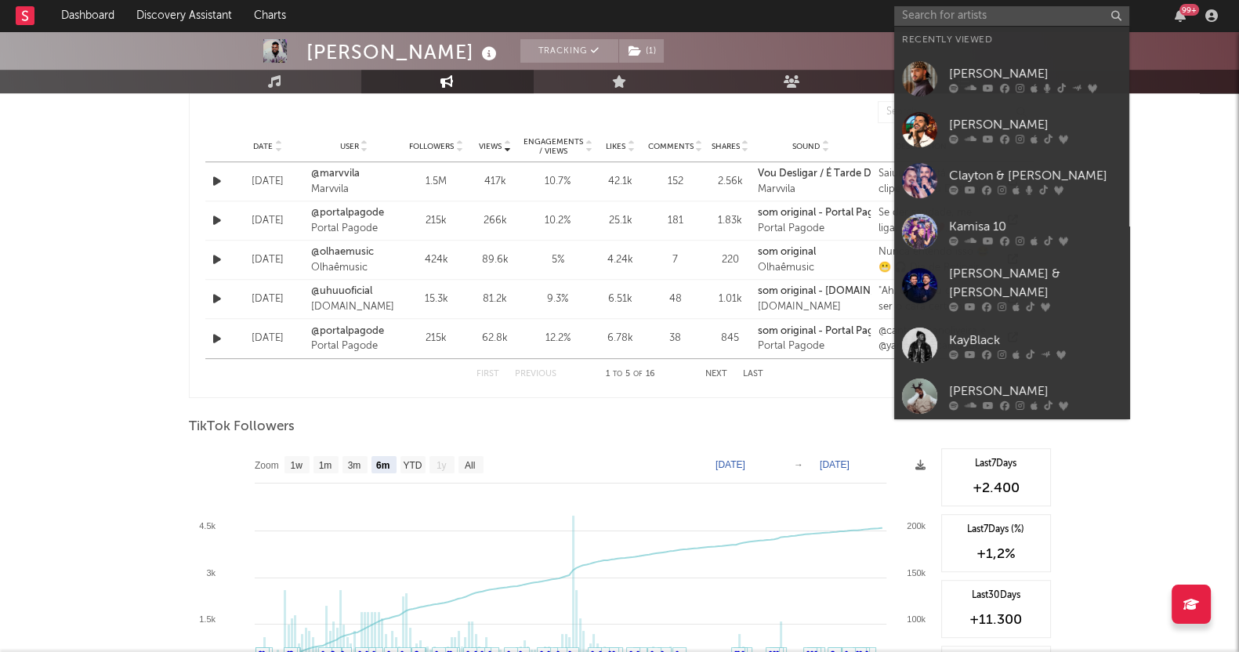
drag, startPoint x: 999, startPoint y: 80, endPoint x: 897, endPoint y: 20, distance: 118.7
click at [999, 80] on div "[PERSON_NAME]" at bounding box center [1035, 73] width 172 height 19
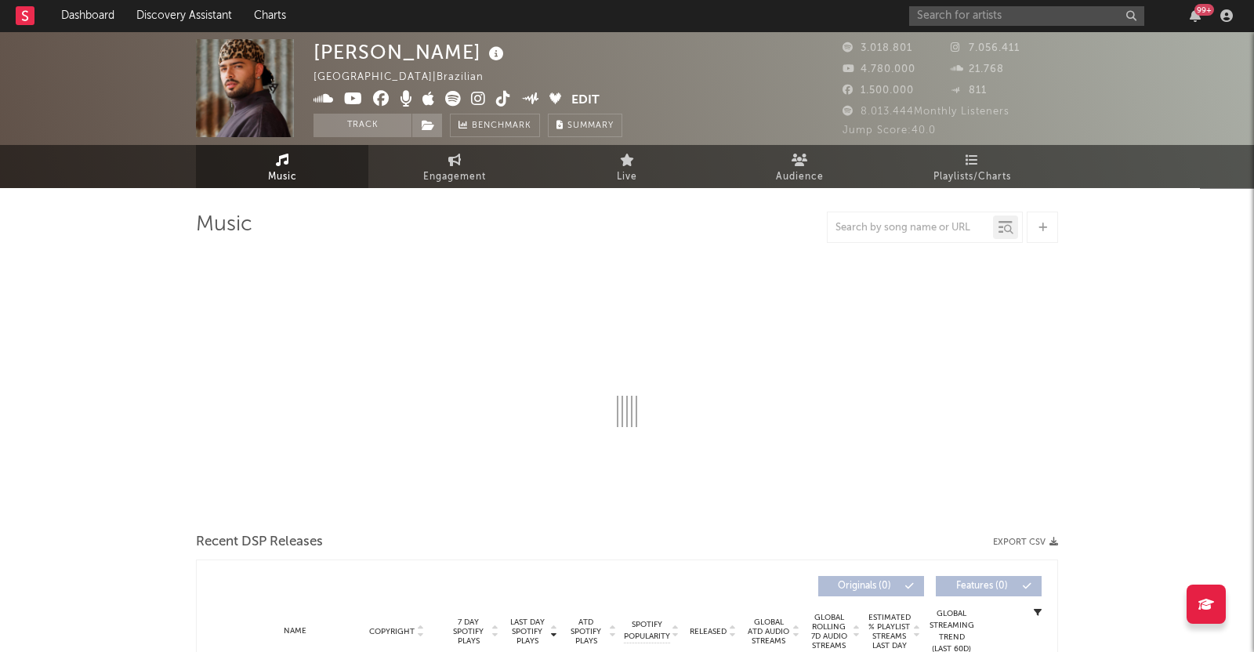
select select "6m"
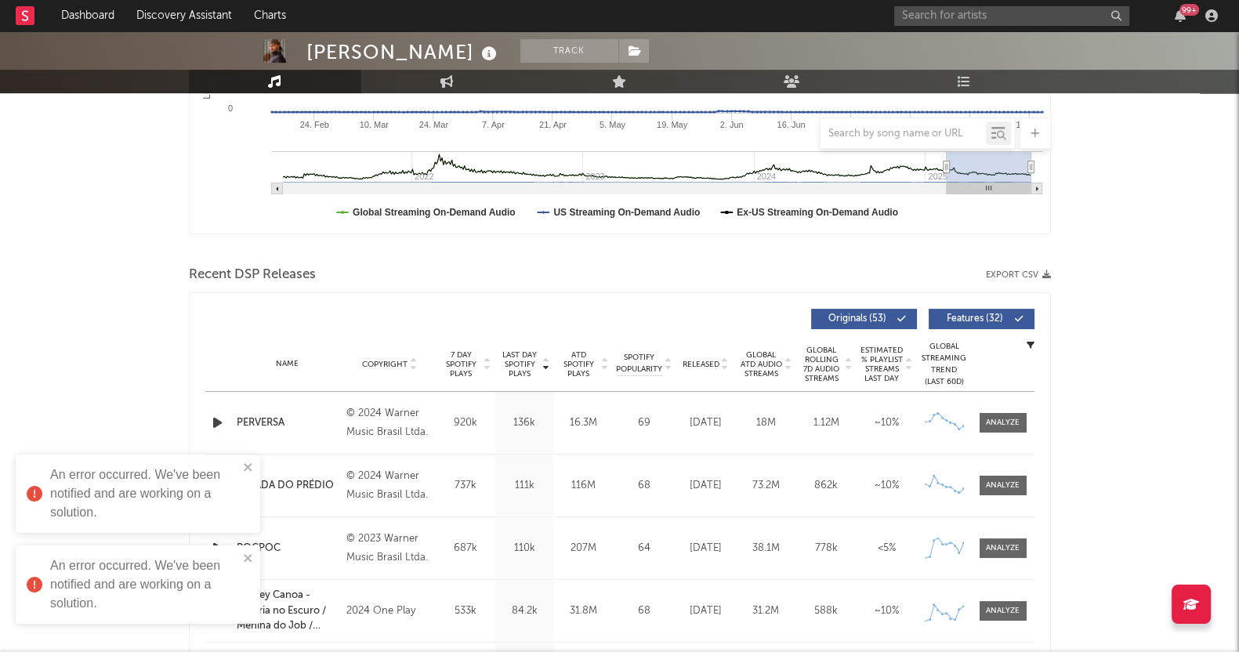
scroll to position [588, 0]
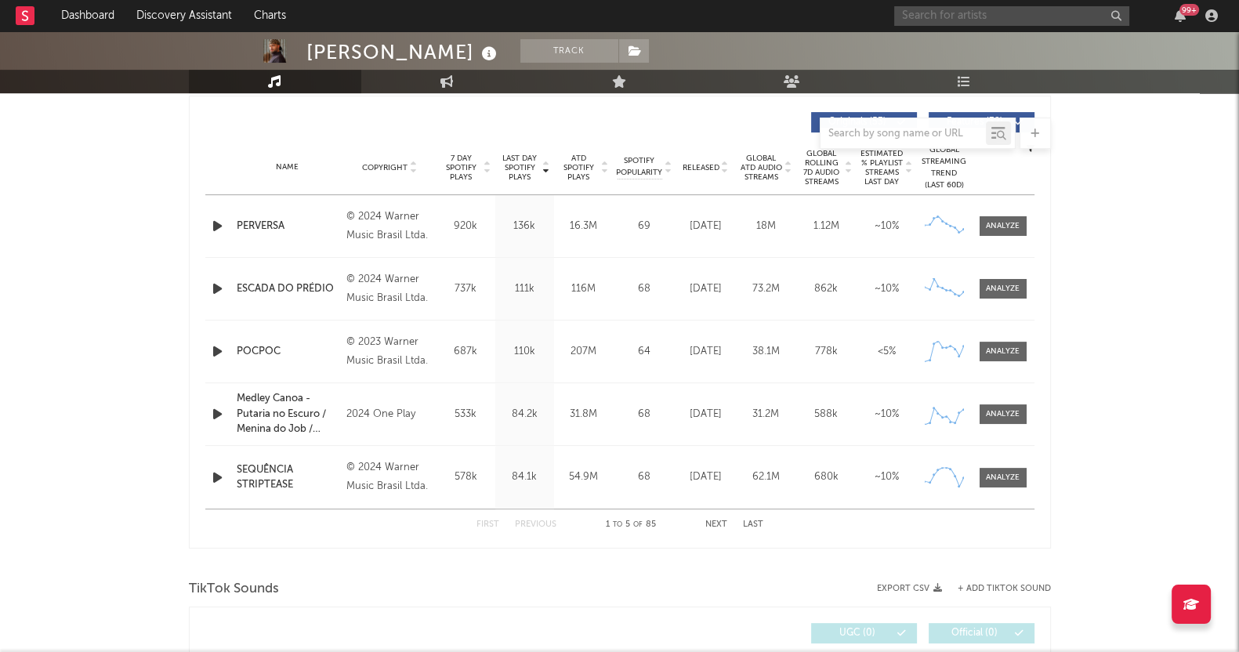
click at [944, 14] on input "text" at bounding box center [1011, 16] width 235 height 20
drag, startPoint x: 1177, startPoint y: 339, endPoint x: 1023, endPoint y: 204, distance: 205.0
click at [1178, 339] on div "PEDRO SAMPAIO Track Brazil | Brazilian Edit Track Benchmark Summary 3.018.801 7…" at bounding box center [619, 611] width 1239 height 2337
